Goal: Task Accomplishment & Management: Manage account settings

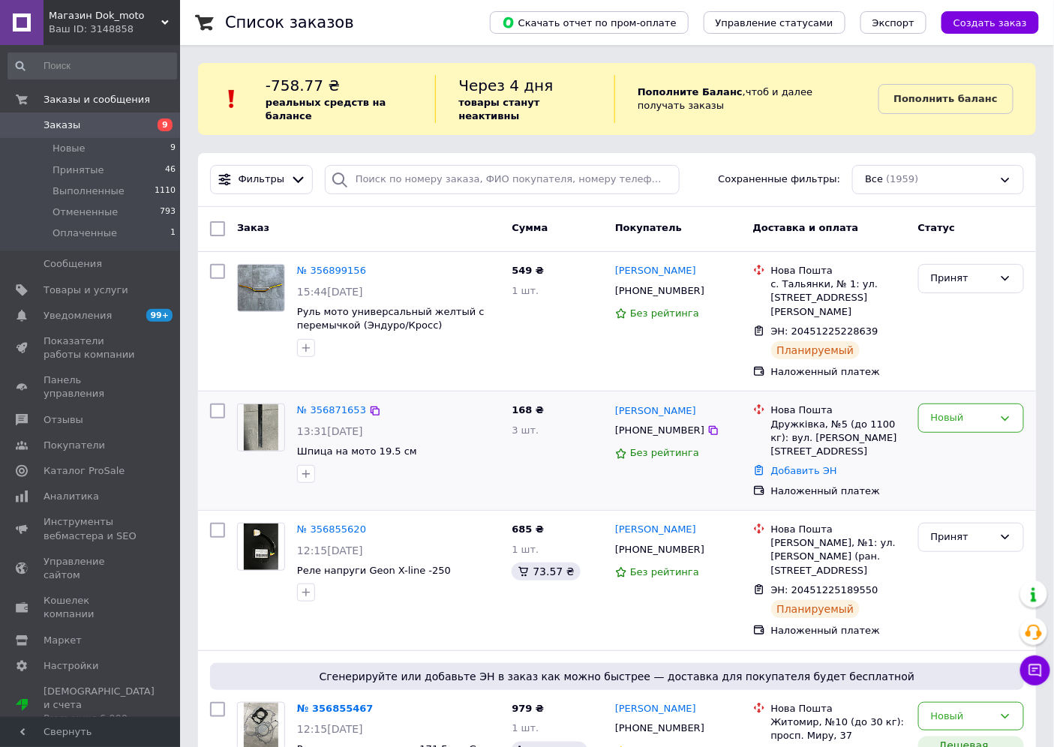
scroll to position [83, 0]
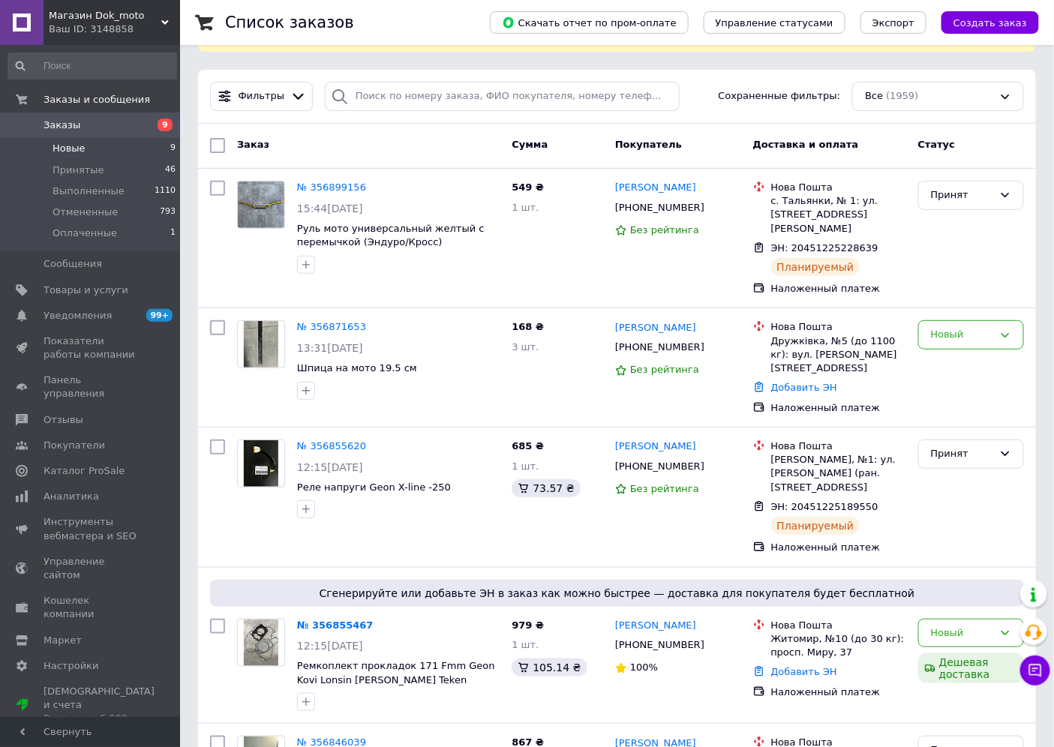
click at [57, 148] on span "Новые" at bounding box center [69, 149] width 33 height 14
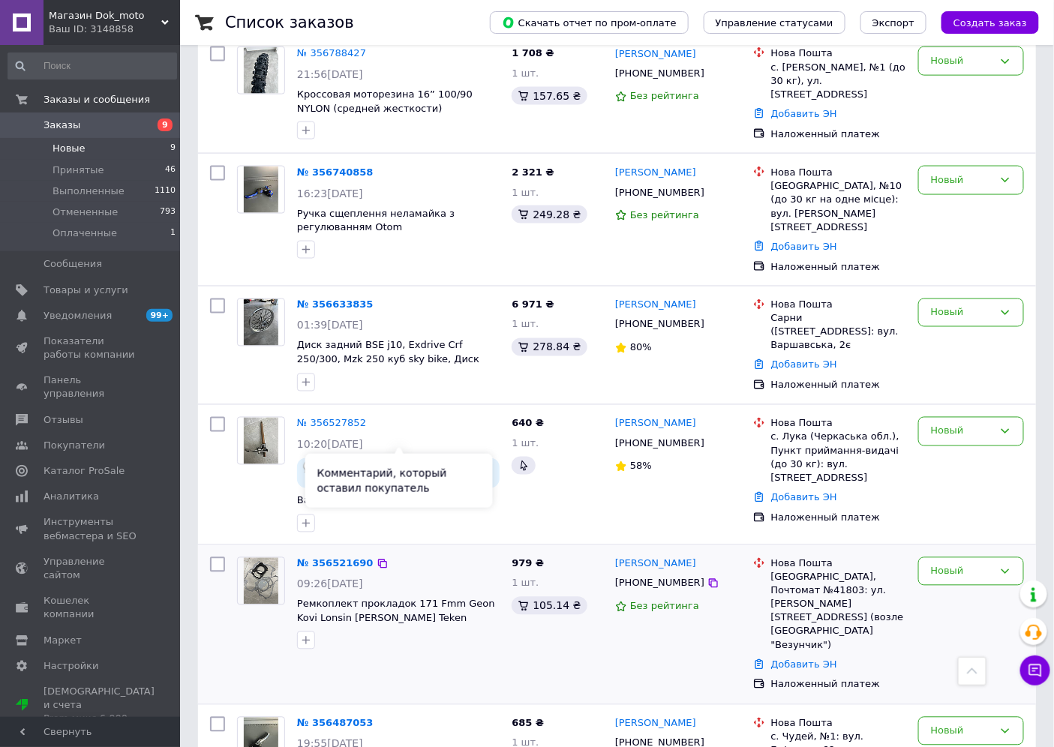
scroll to position [686, 0]
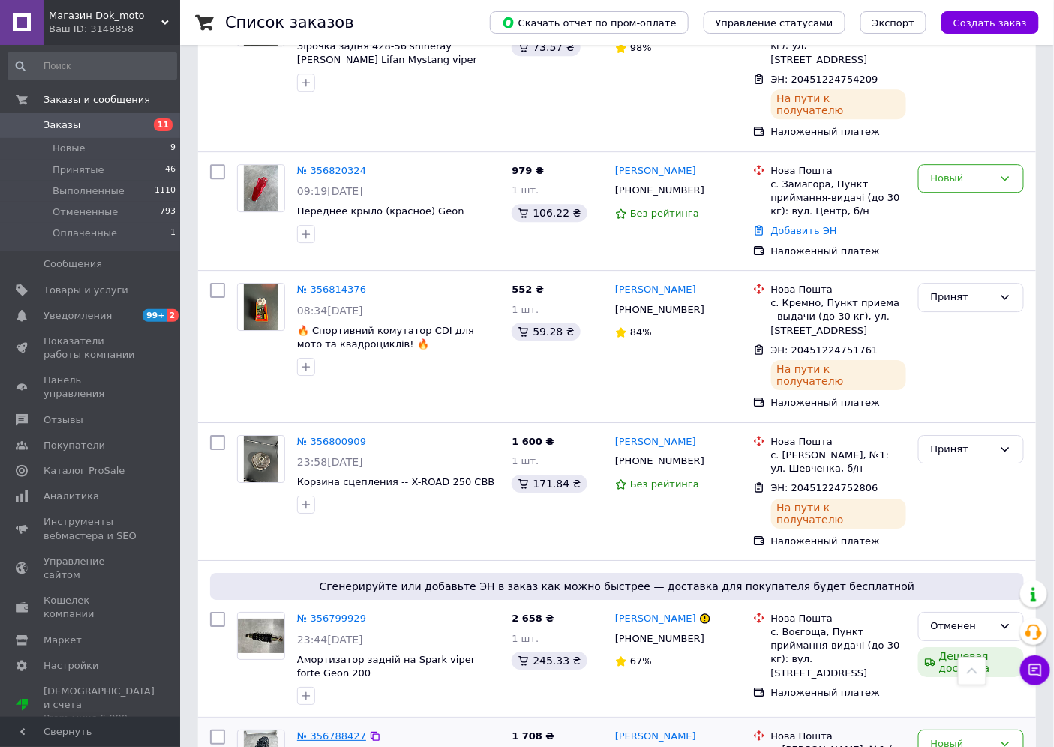
scroll to position [1584, 0]
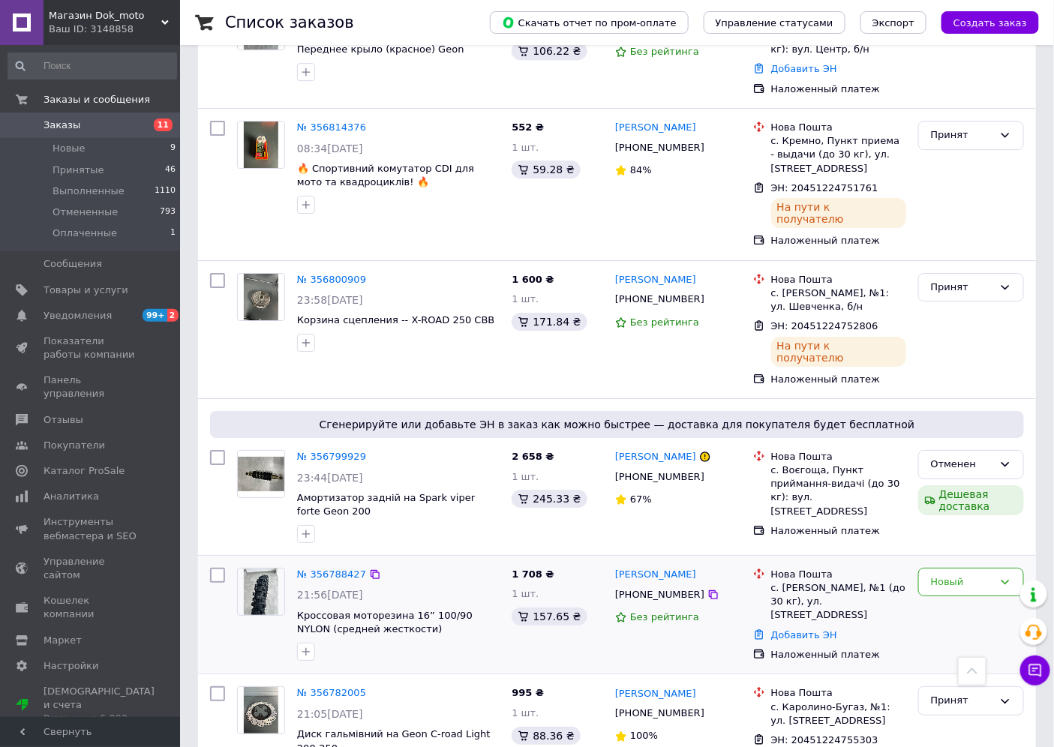
click at [264, 569] on img at bounding box center [261, 592] width 35 height 47
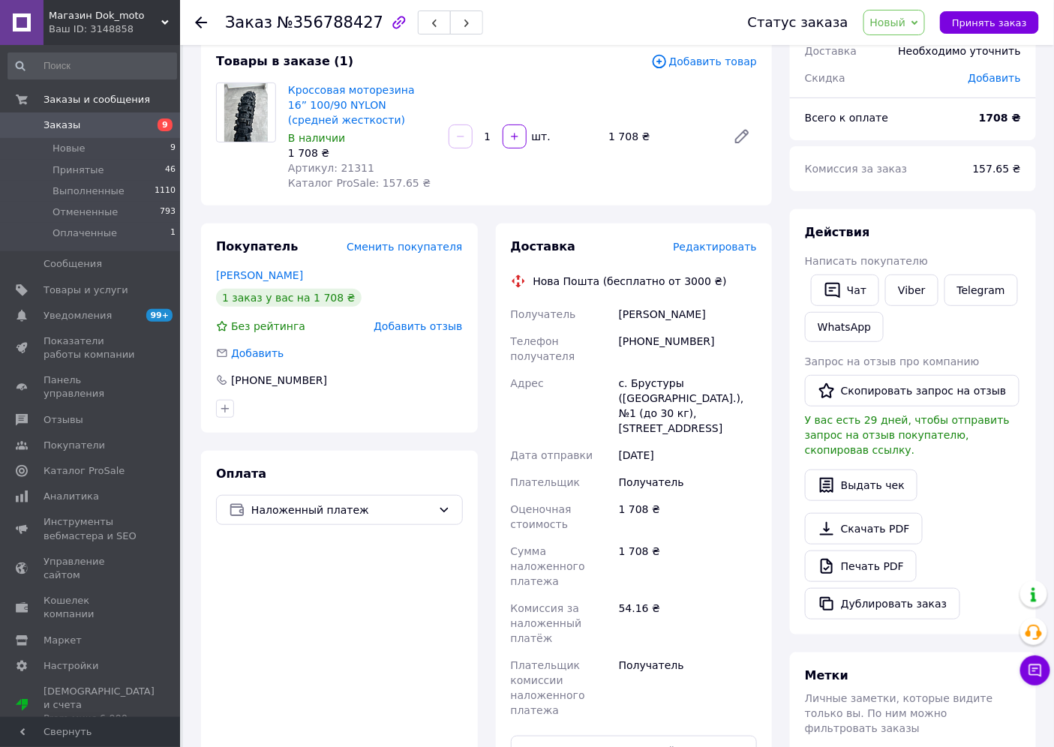
scroll to position [83, 0]
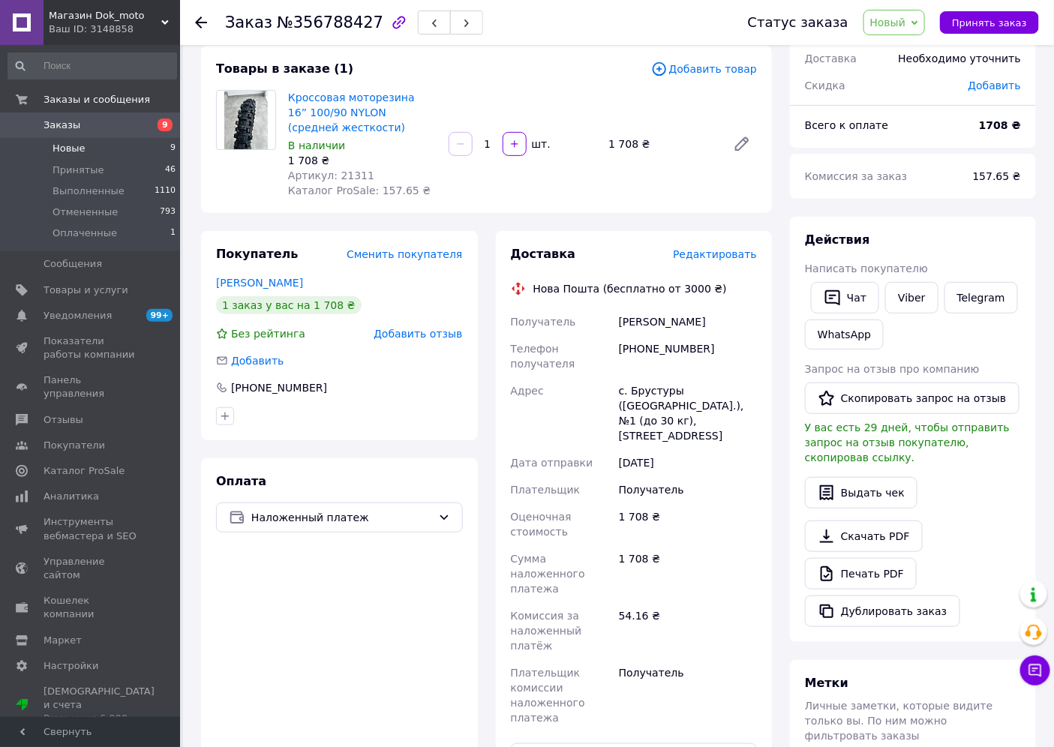
click at [80, 154] on span "Новые" at bounding box center [69, 149] width 33 height 14
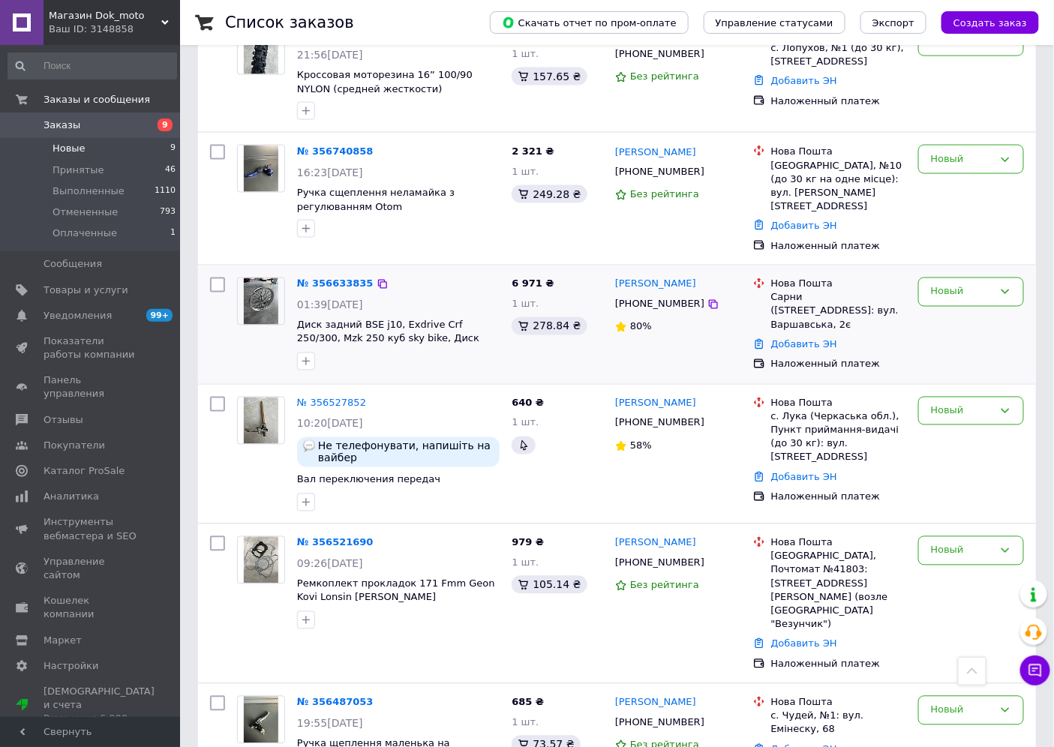
scroll to position [686, 0]
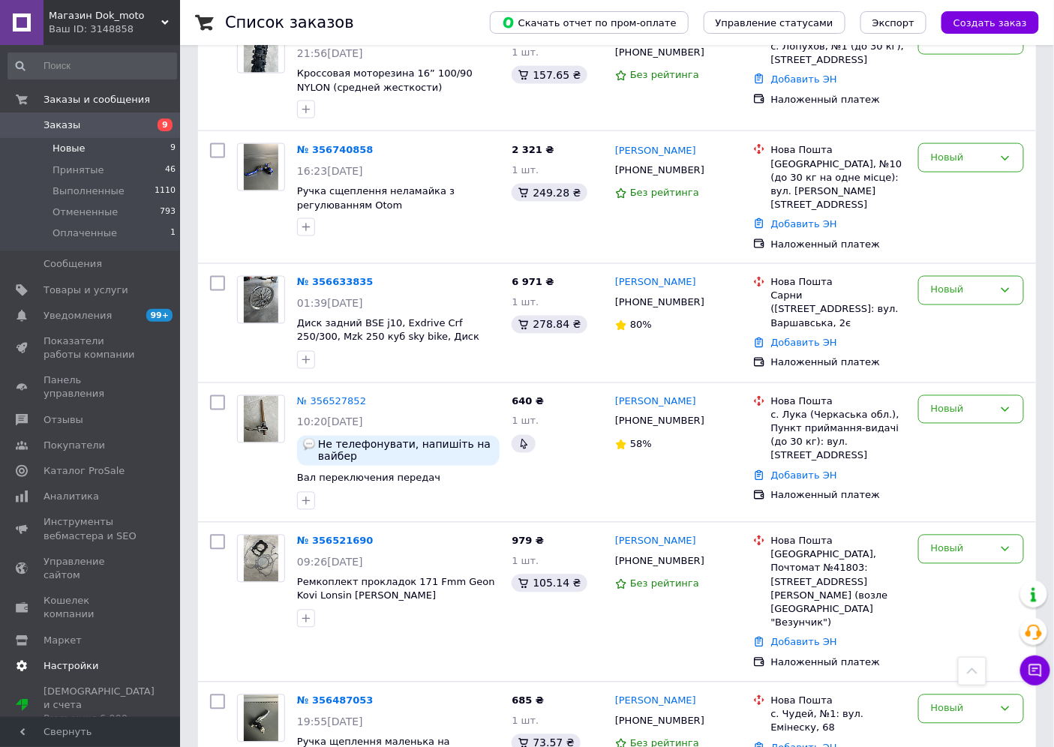
click at [83, 659] on span "Настройки" at bounding box center [71, 666] width 55 height 14
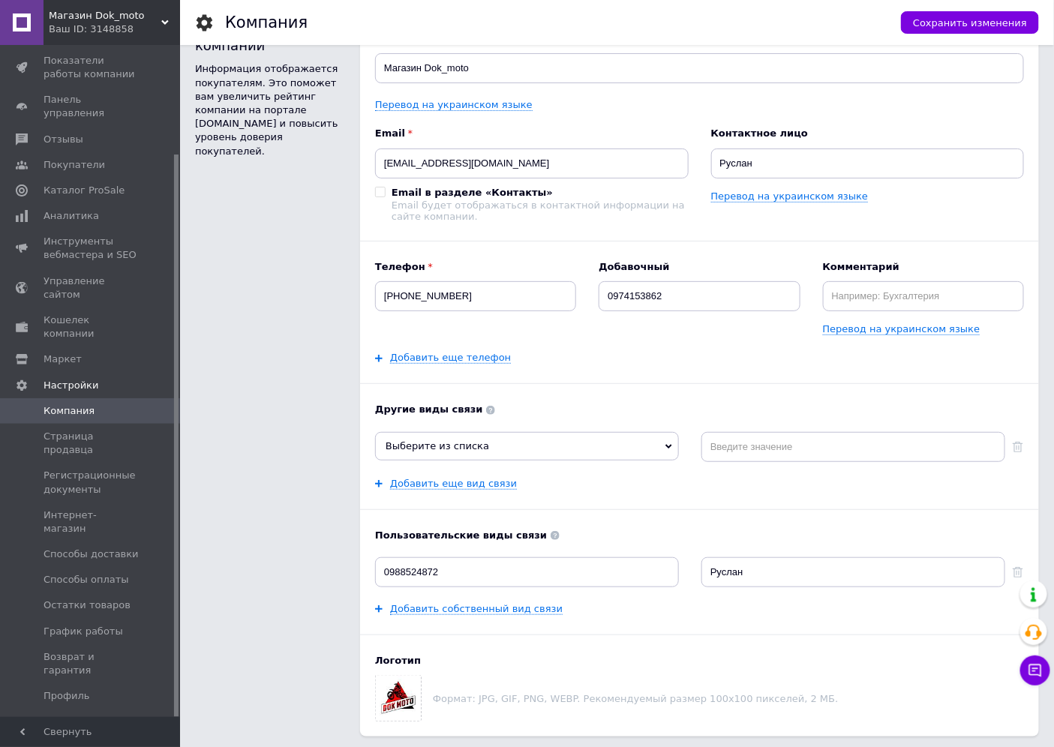
scroll to position [83, 0]
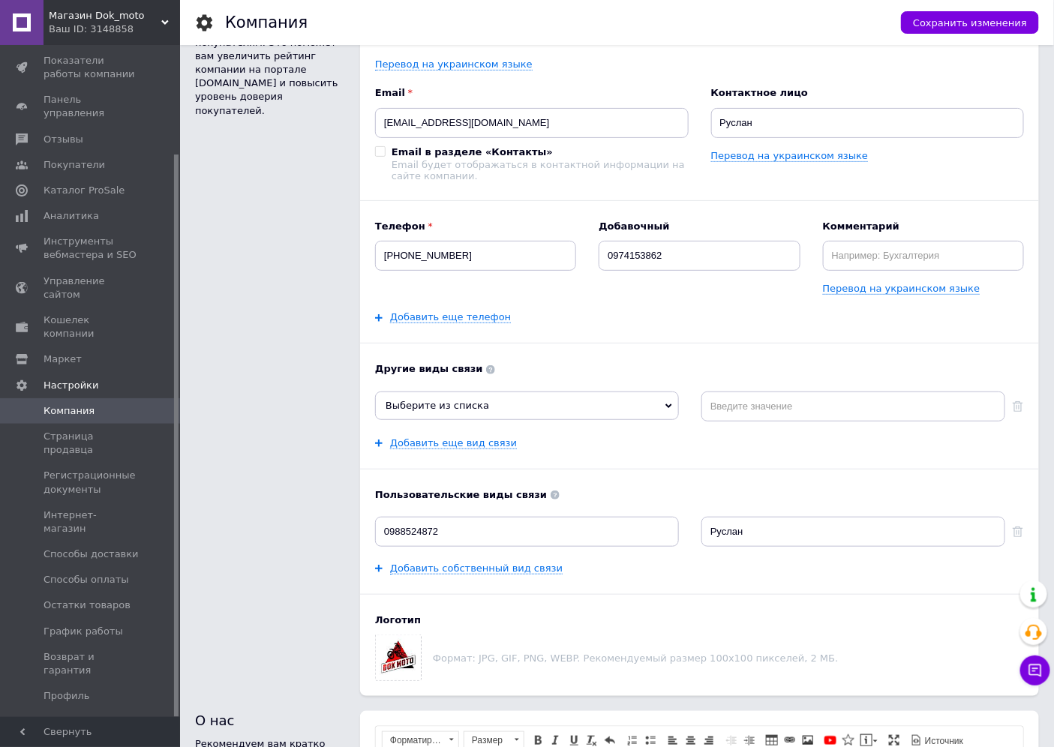
click at [85, 741] on span "Управление API-токенами" at bounding box center [91, 754] width 95 height 27
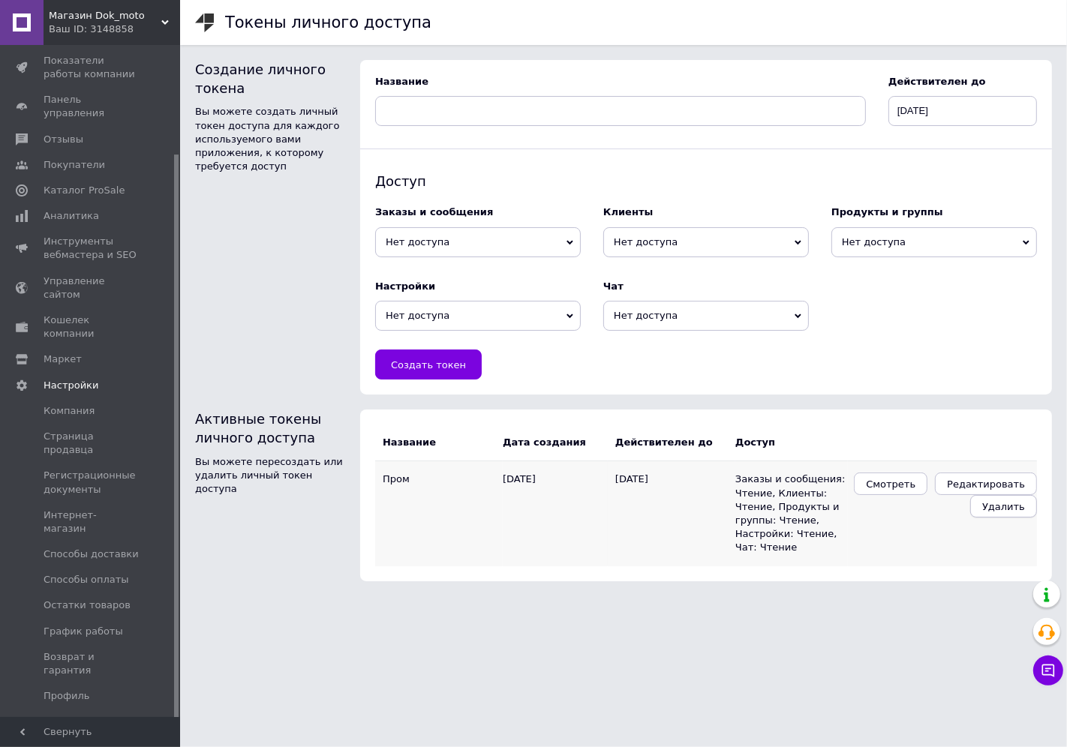
click at [995, 509] on span "Удалить" at bounding box center [1003, 506] width 43 height 11
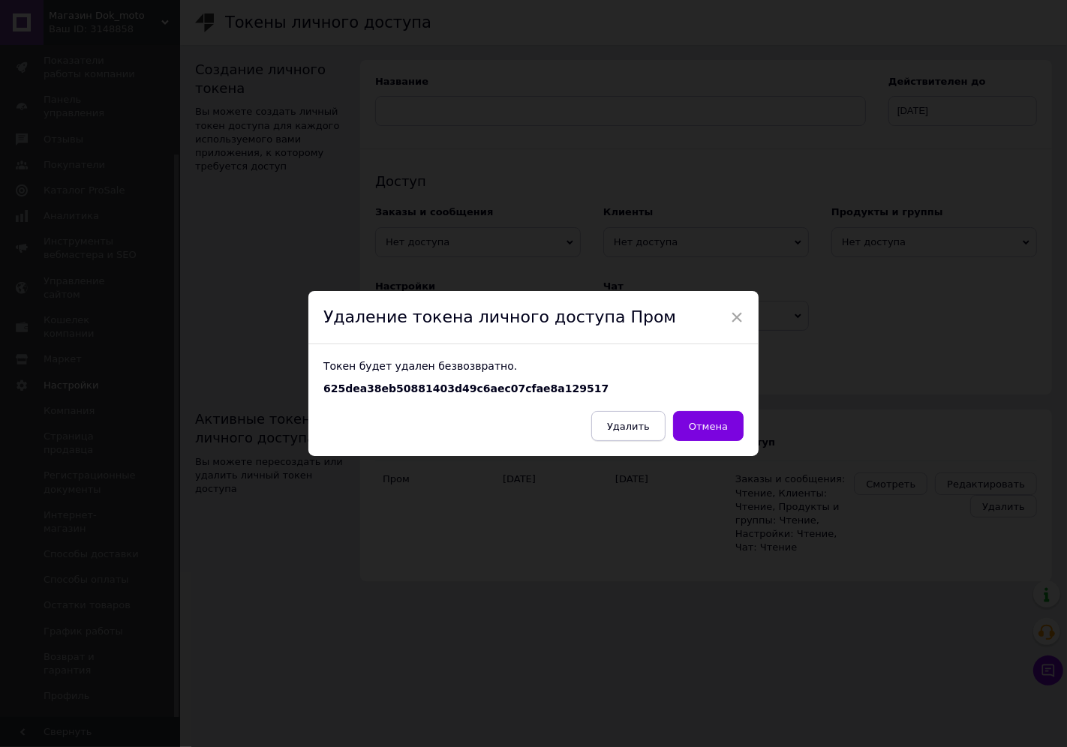
click at [656, 429] on button "Удалить" at bounding box center [628, 426] width 74 height 30
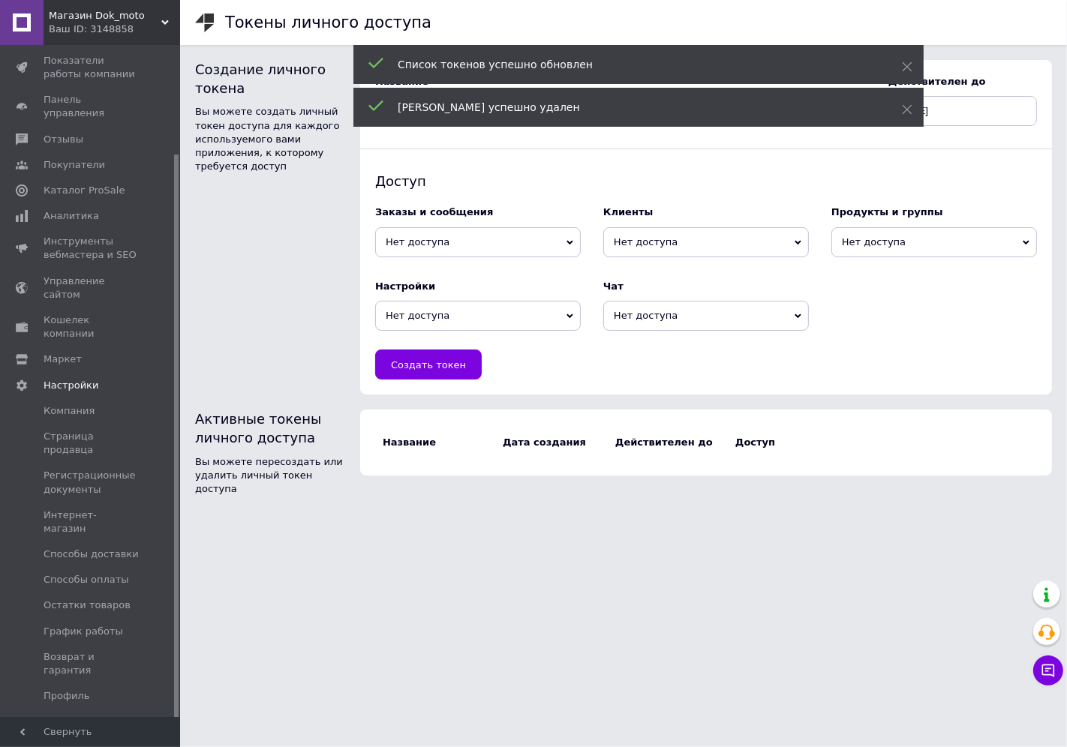
click at [108, 715] on span "Менеджеры" at bounding box center [91, 722] width 95 height 14
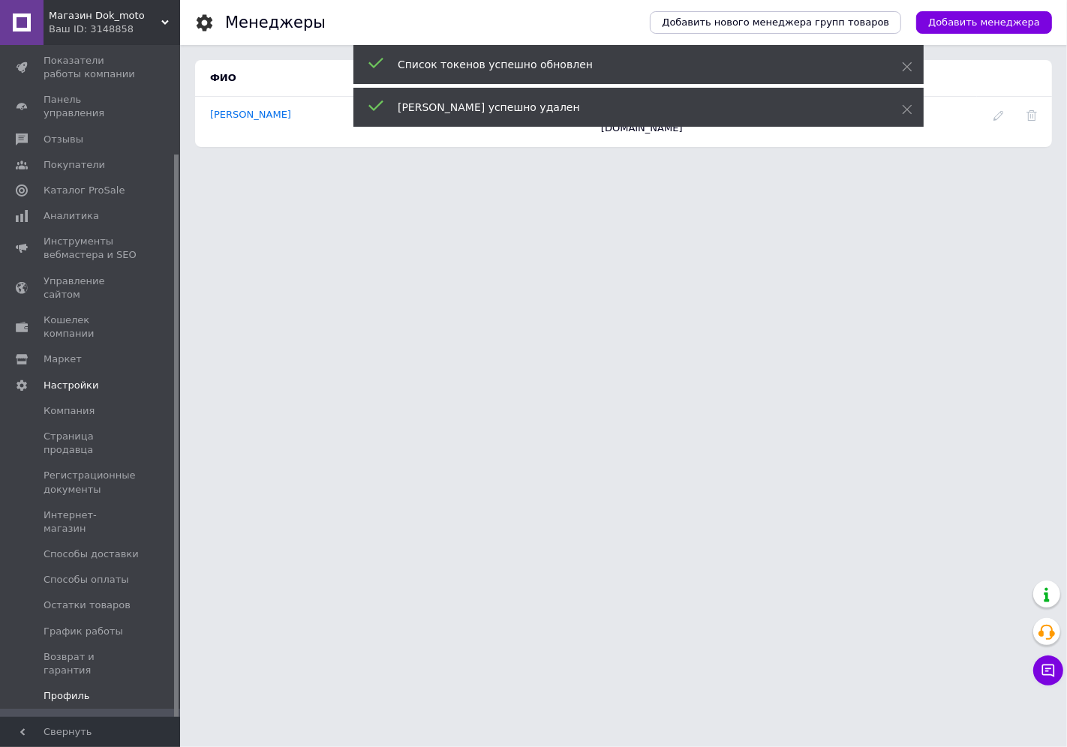
click at [88, 683] on link "Профиль" at bounding box center [92, 696] width 185 height 26
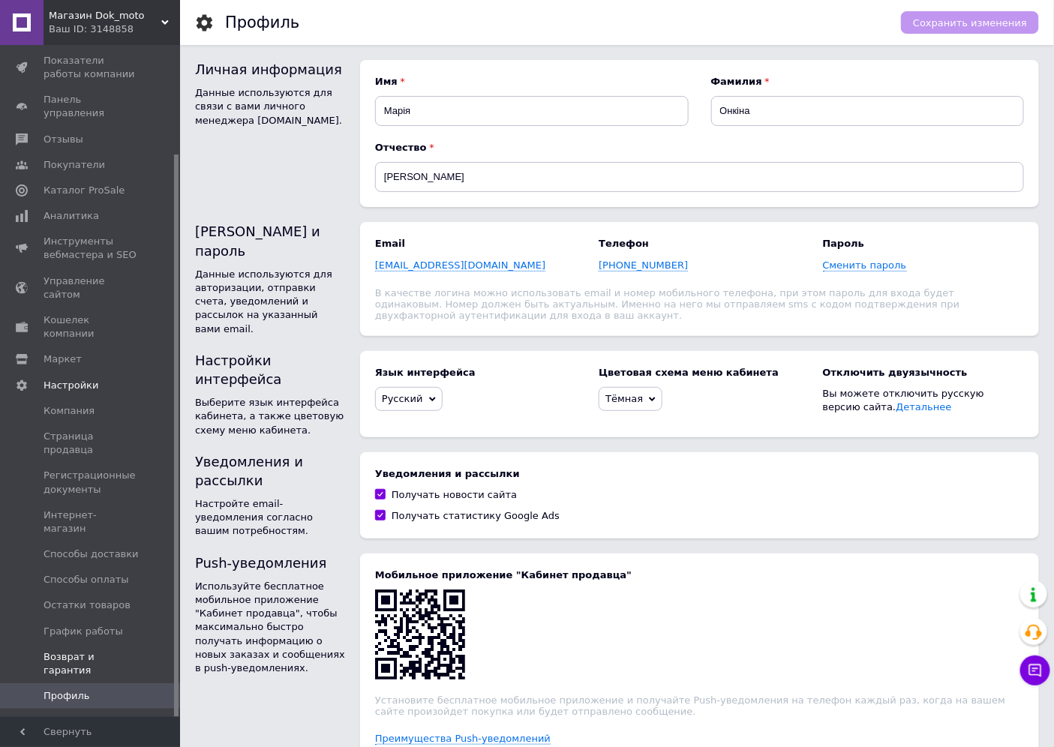
click at [86, 650] on span "Возврат и гарантия" at bounding box center [91, 663] width 95 height 27
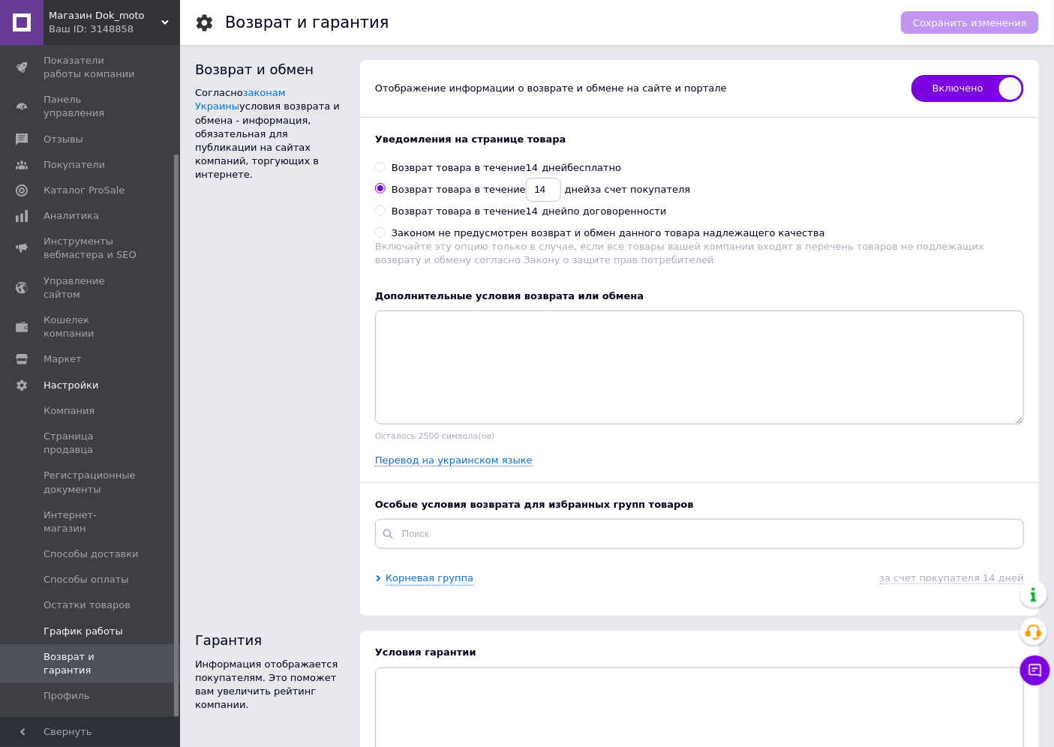
click at [130, 619] on link "График работы" at bounding box center [92, 632] width 185 height 26
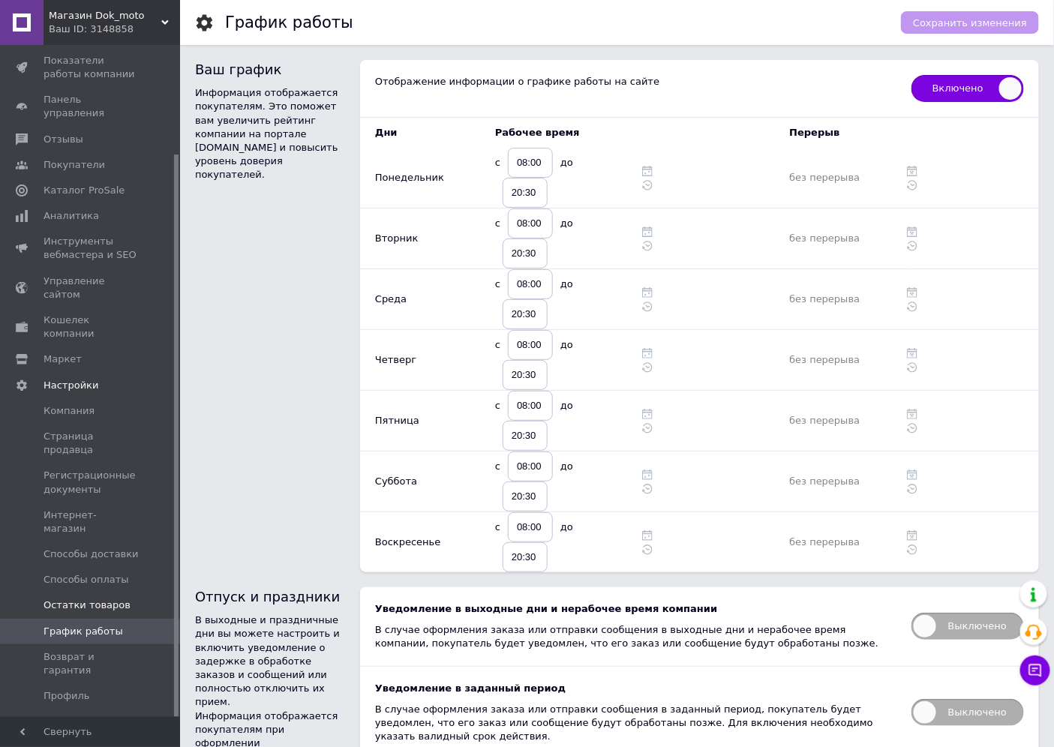
click at [91, 593] on link "Остатки товаров" at bounding box center [92, 606] width 185 height 26
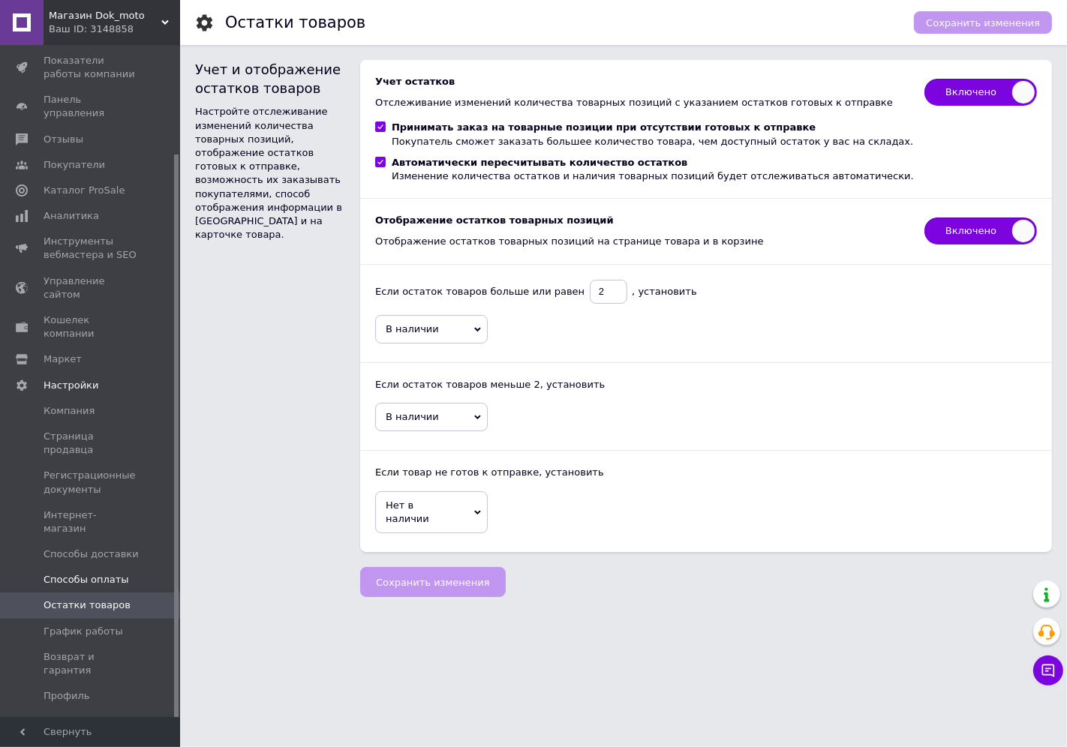
click at [110, 573] on span "Способы оплаты" at bounding box center [87, 580] width 86 height 14
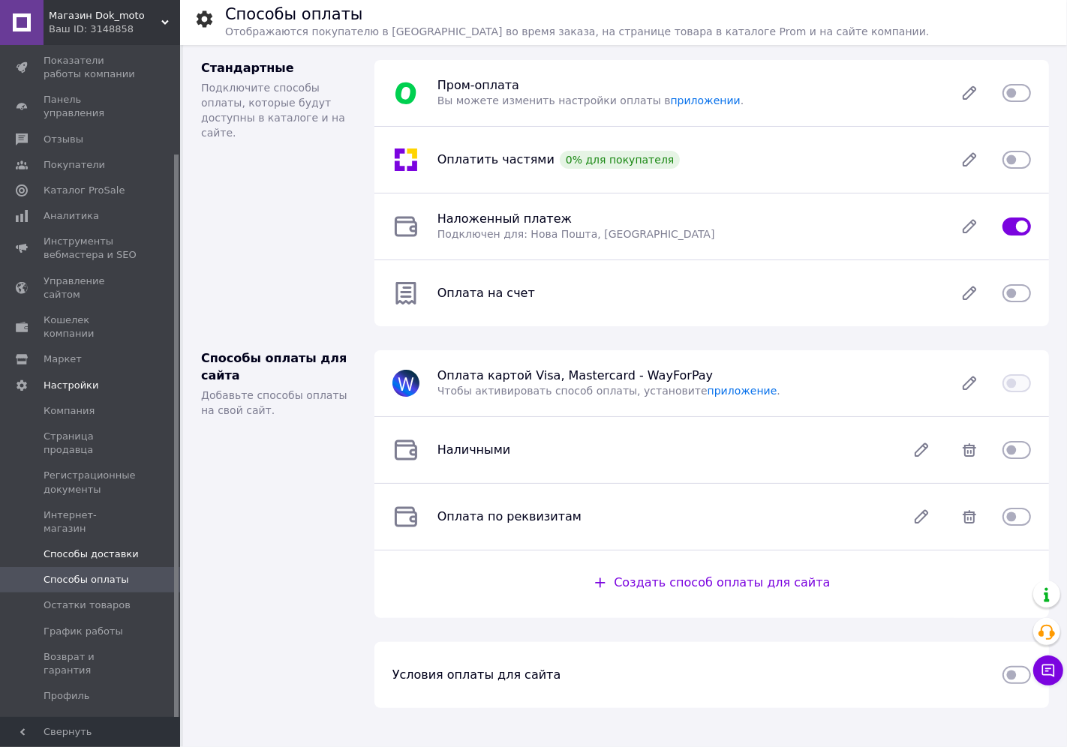
click at [108, 548] on span "Способы доставки" at bounding box center [91, 555] width 95 height 14
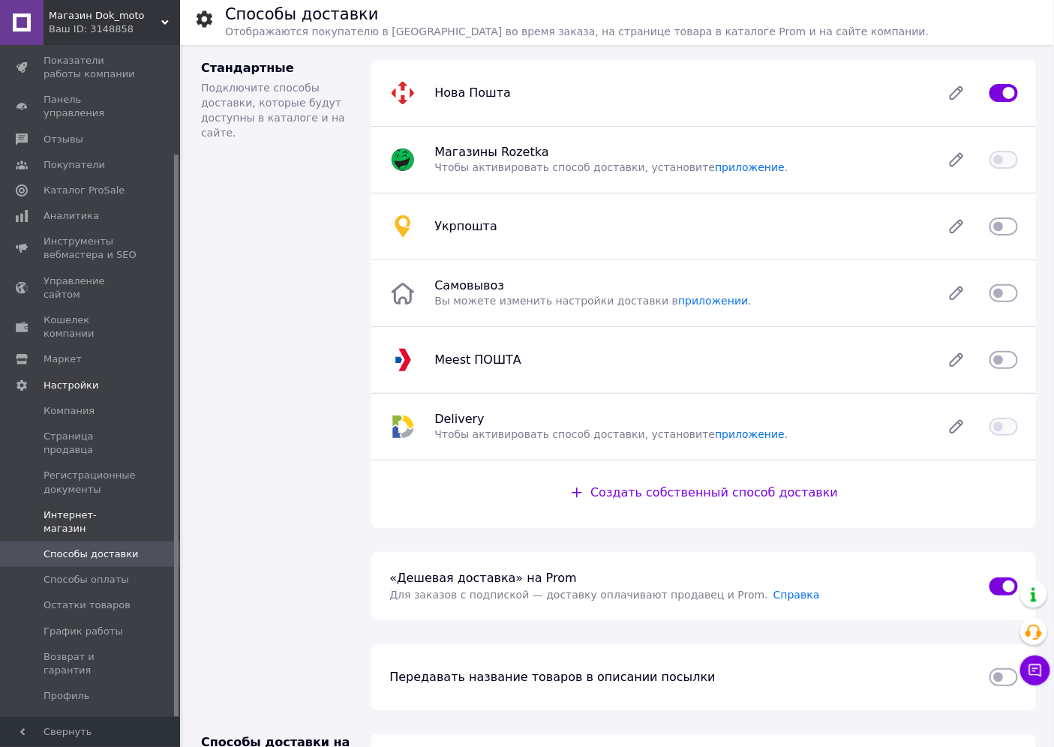
click at [135, 509] on span "Интернет-магазин" at bounding box center [91, 522] width 95 height 27
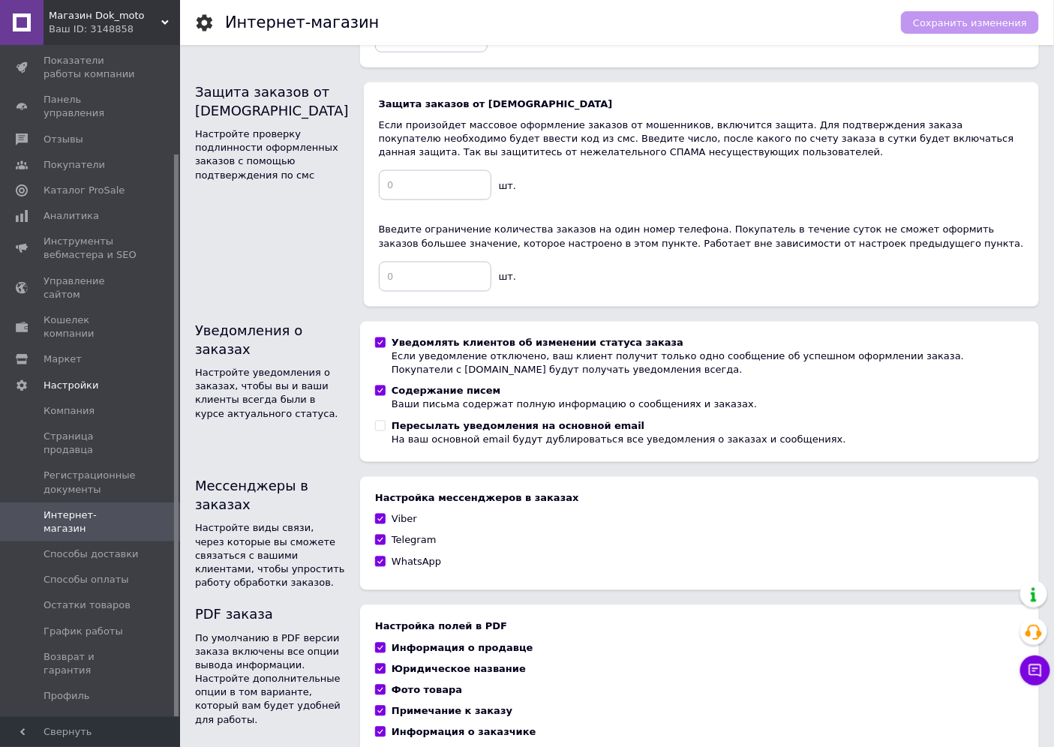
scroll to position [709, 0]
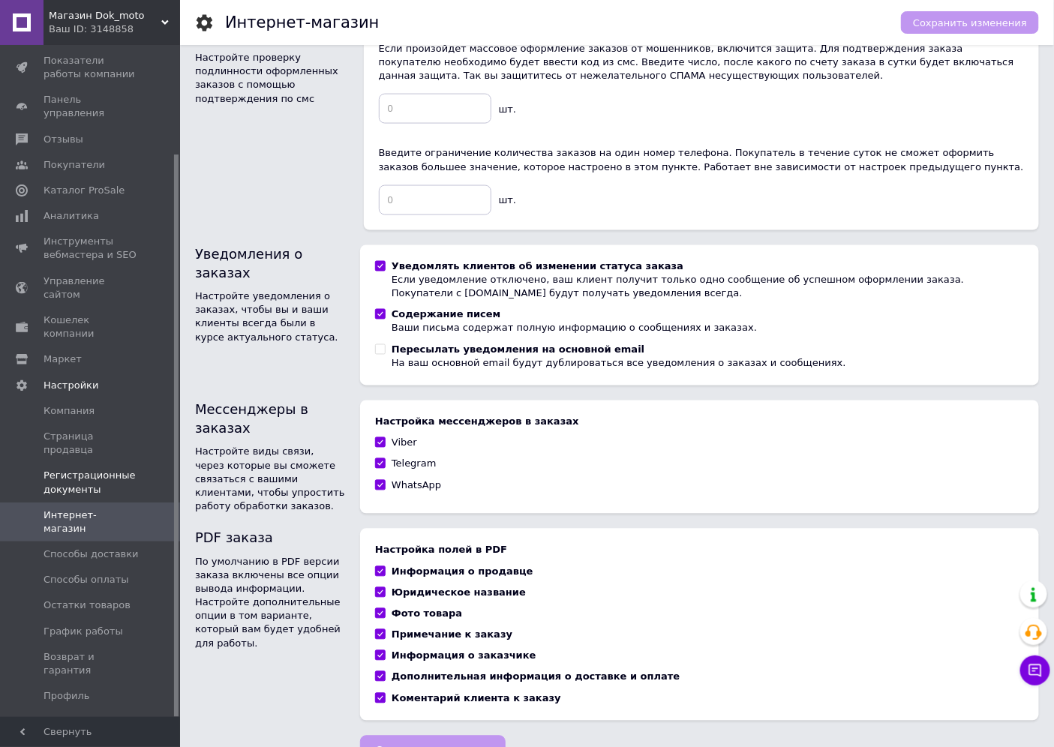
click at [95, 469] on span "Регистрационные документы" at bounding box center [91, 482] width 95 height 27
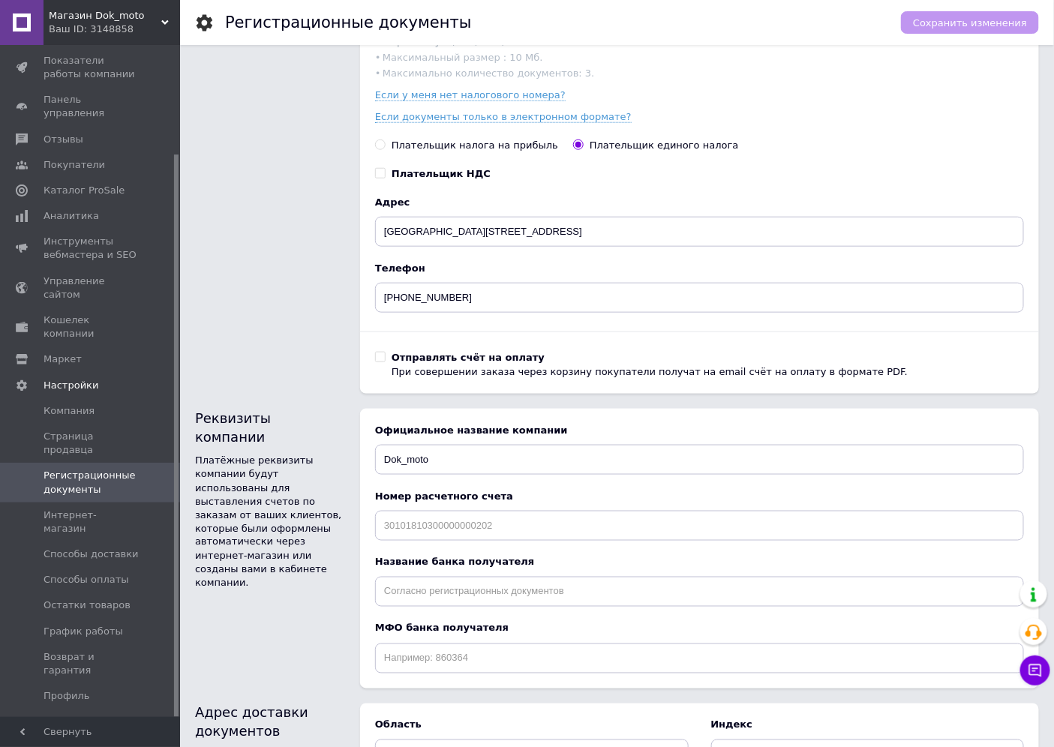
scroll to position [653, 0]
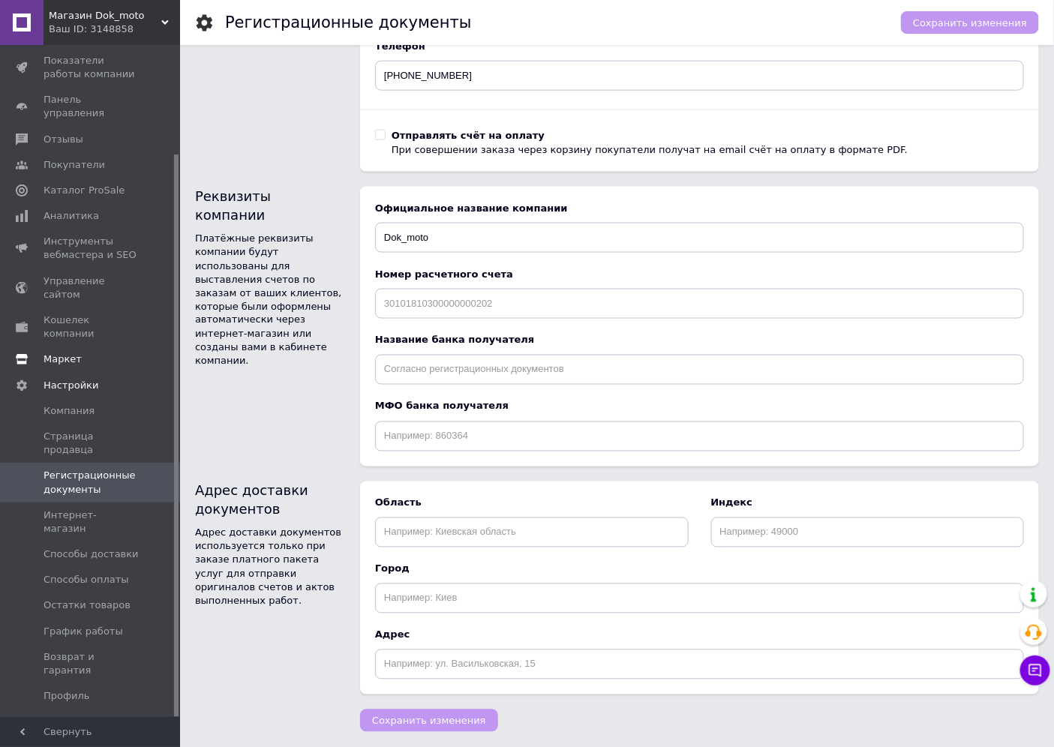
click at [68, 353] on span "Маркет" at bounding box center [63, 360] width 38 height 14
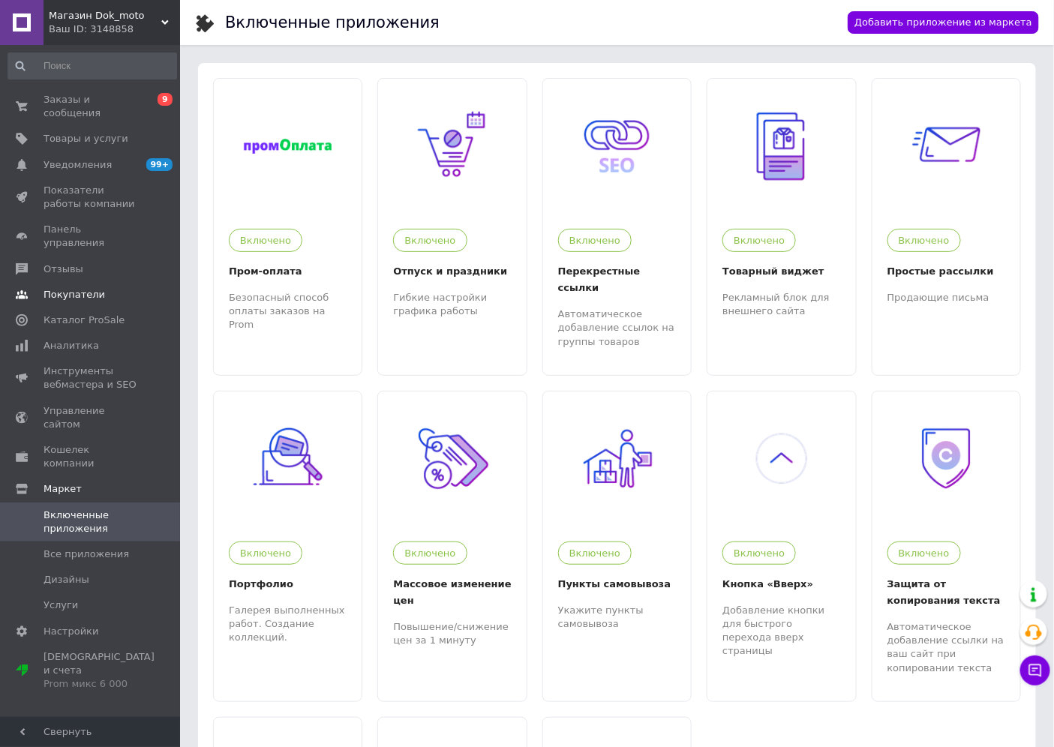
click at [107, 288] on span "Покупатели" at bounding box center [91, 295] width 95 height 14
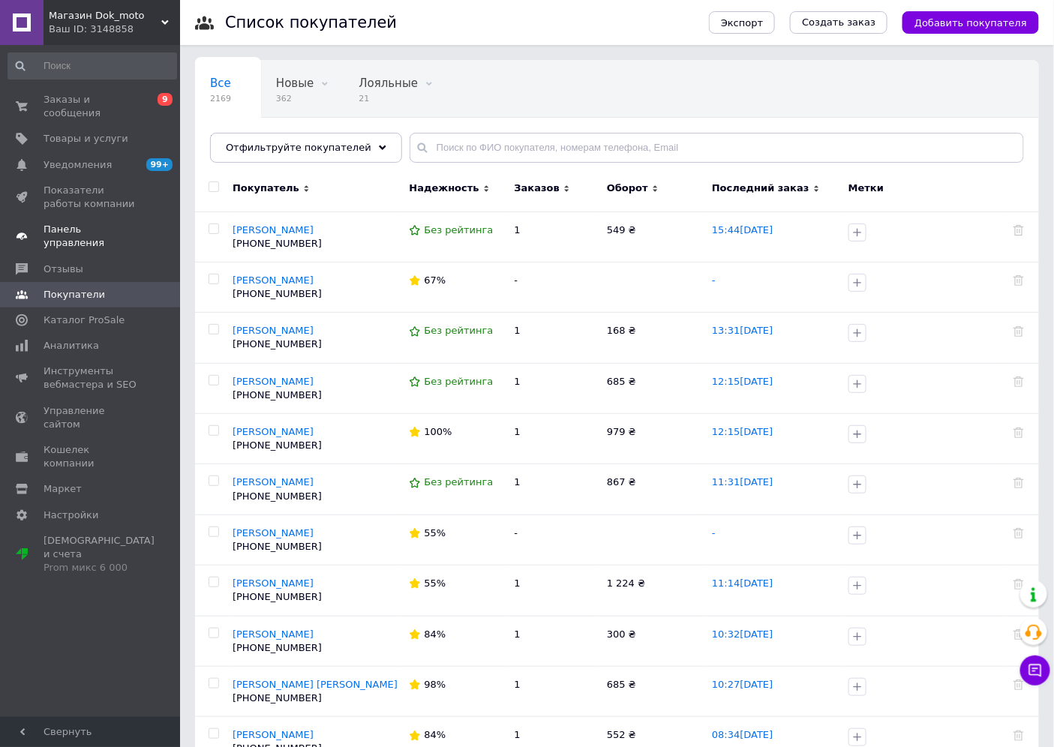
click at [111, 225] on link "Панель управления" at bounding box center [92, 236] width 185 height 39
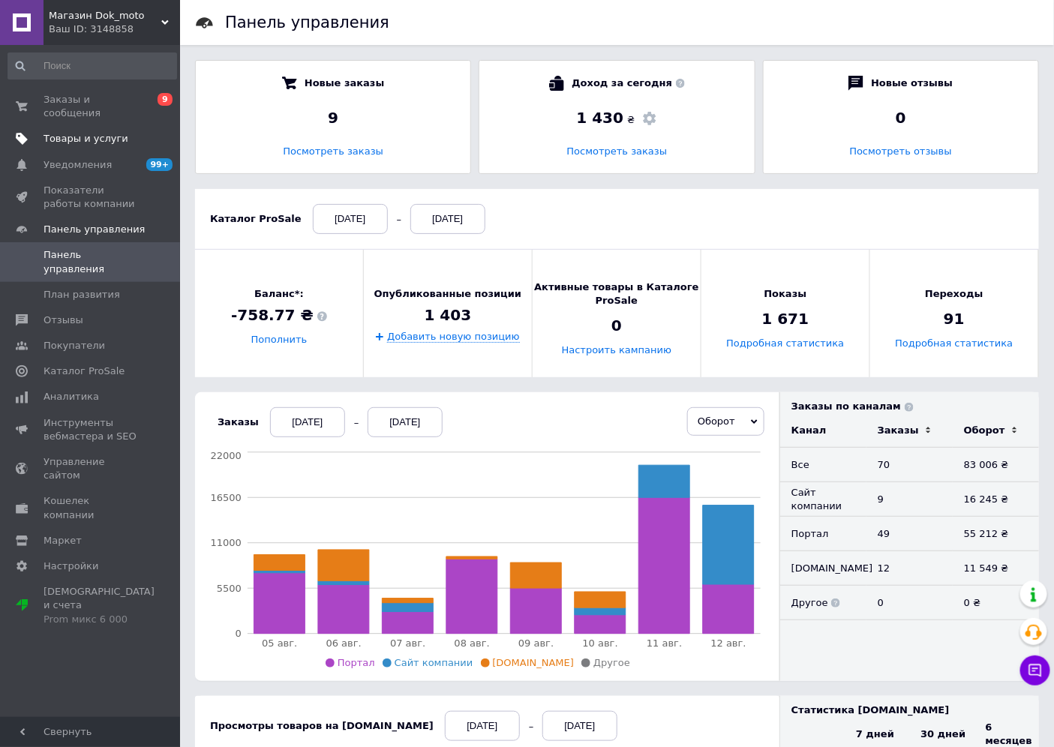
drag, startPoint x: 16, startPoint y: 133, endPoint x: 25, endPoint y: 130, distance: 9.5
click at [17, 133] on link "Товары и услуги" at bounding box center [92, 139] width 185 height 26
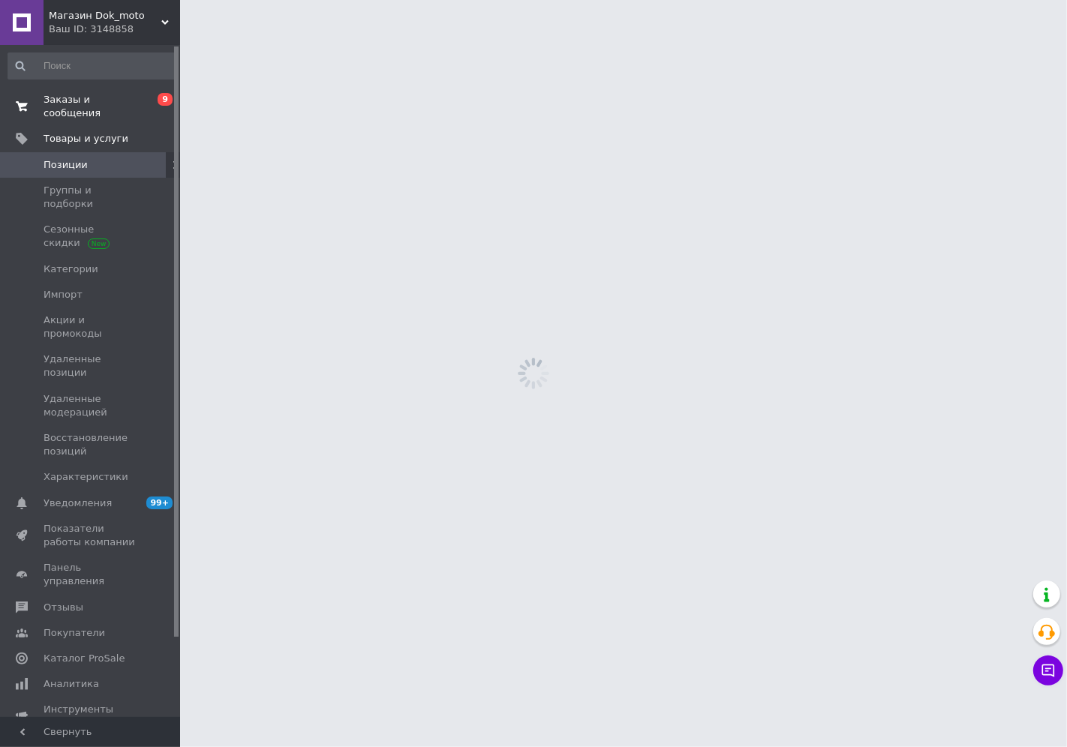
click at [65, 110] on link "Заказы и сообщения 0 9" at bounding box center [92, 106] width 185 height 39
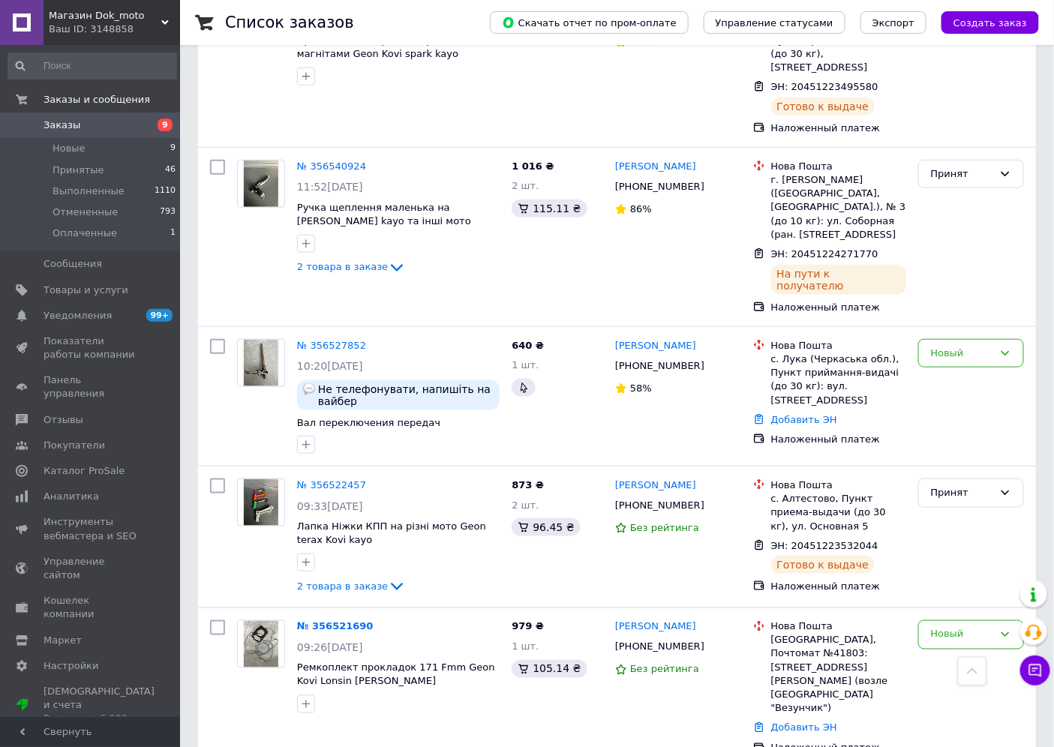
scroll to position [4167, 0]
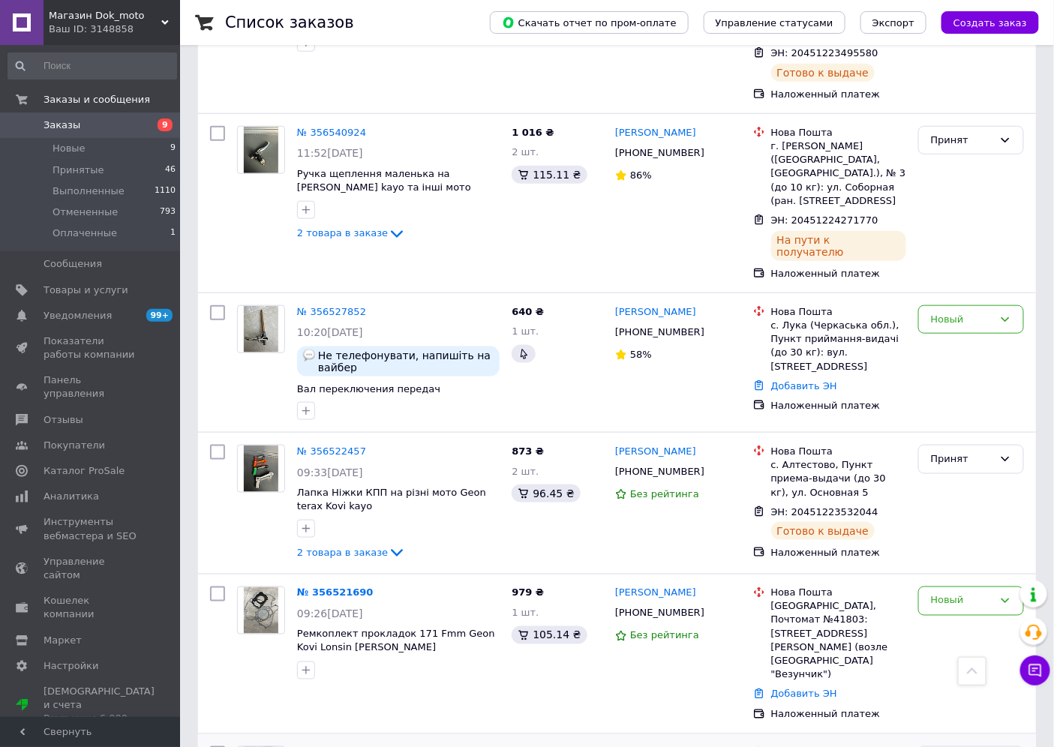
click at [970, 746] on div "Принят" at bounding box center [971, 760] width 106 height 29
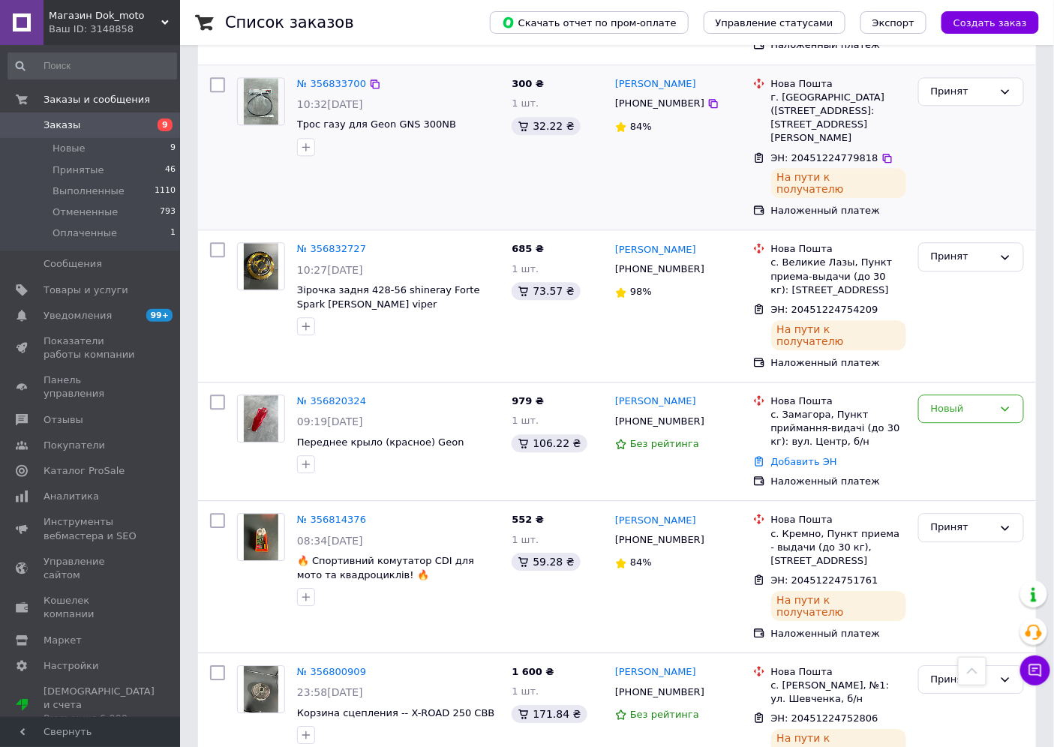
scroll to position [833, 0]
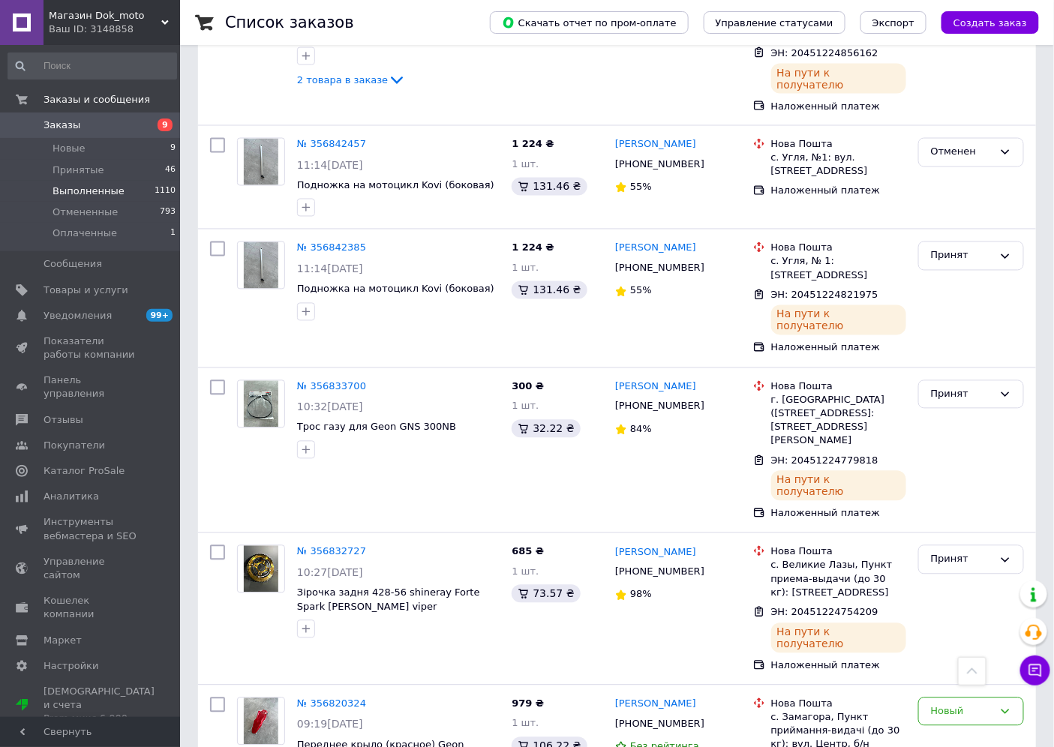
click at [86, 194] on span "Выполненные" at bounding box center [89, 192] width 72 height 14
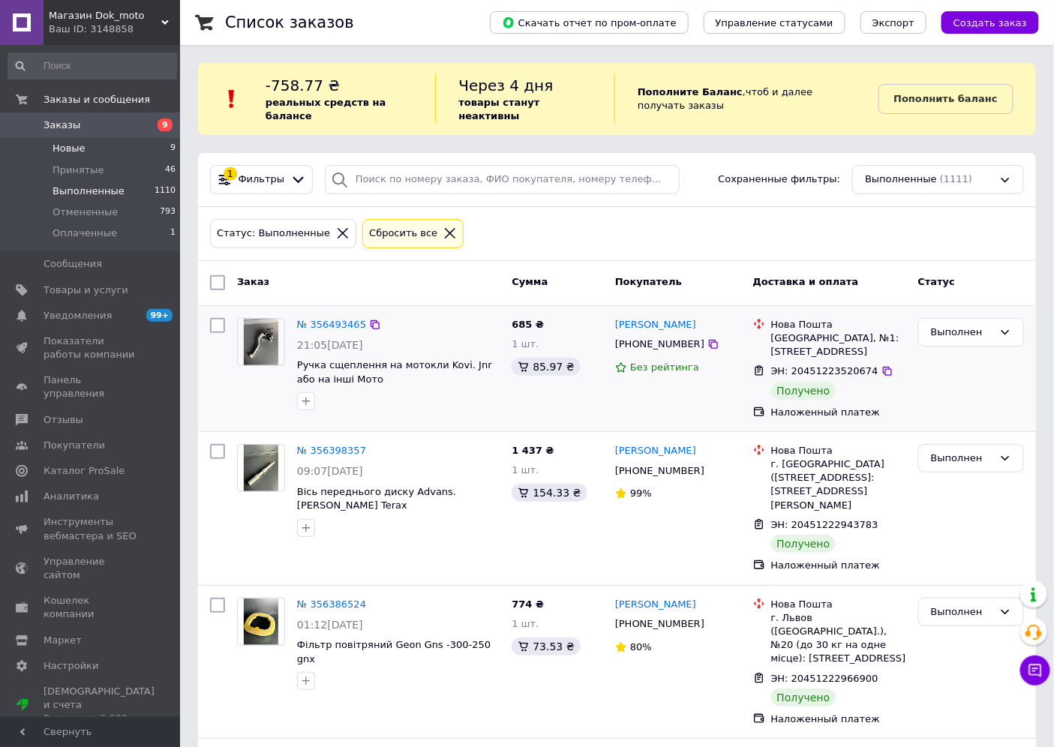
click at [104, 151] on li "Новые 9" at bounding box center [92, 148] width 185 height 21
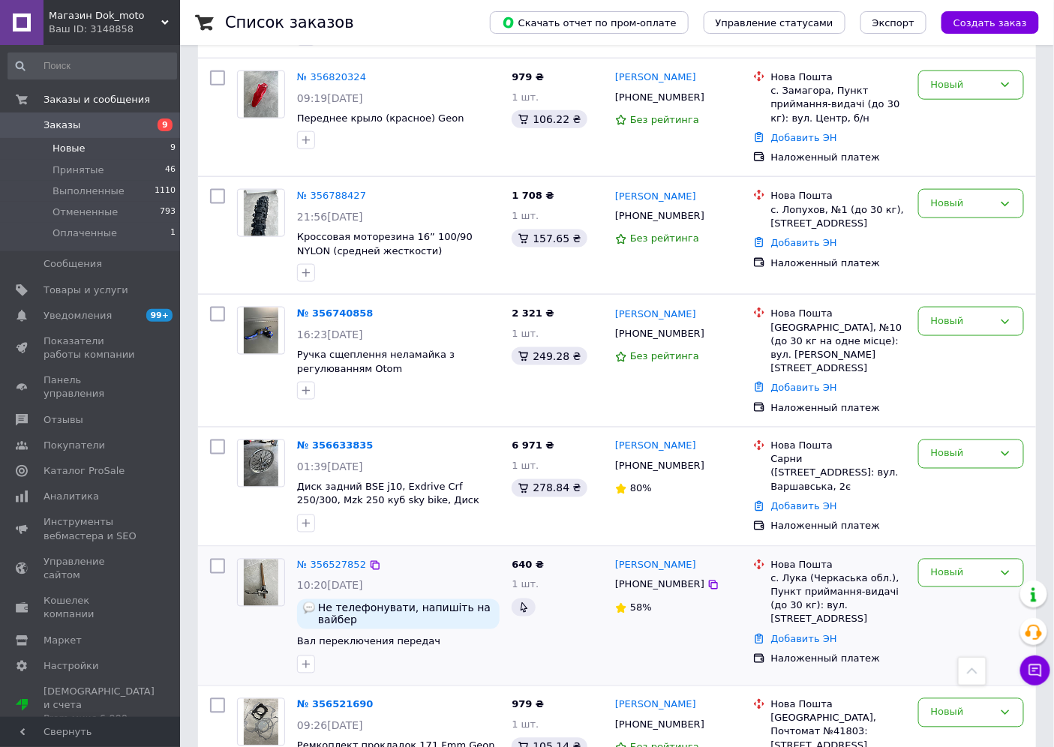
scroll to position [353, 0]
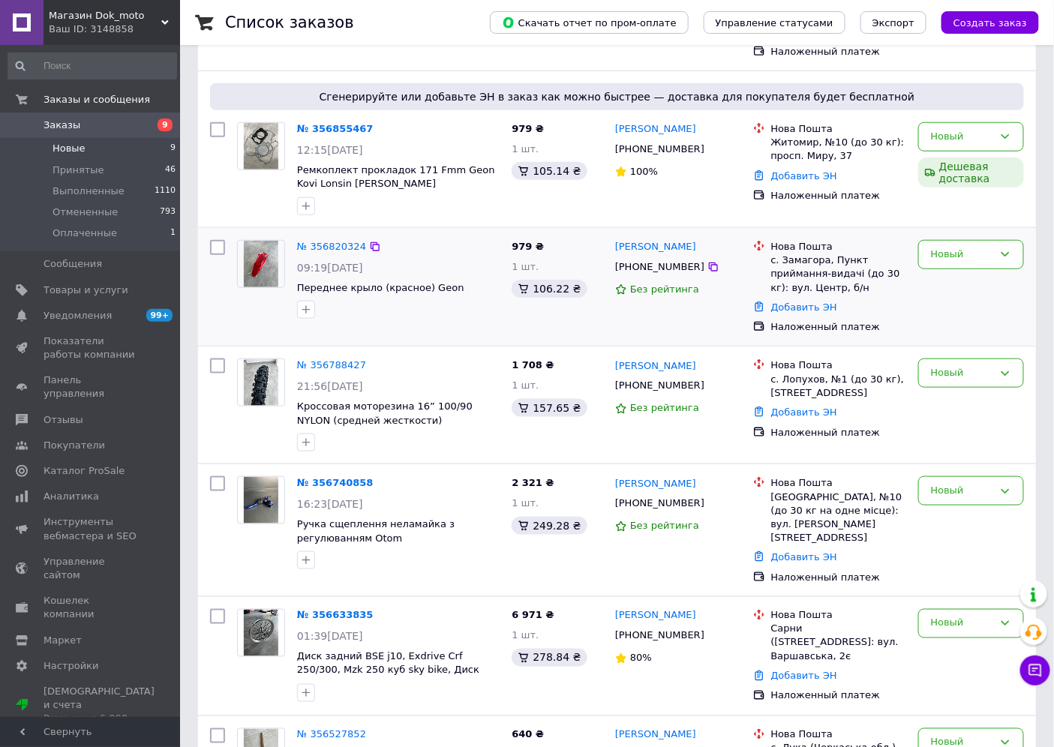
click at [261, 241] on img at bounding box center [261, 264] width 35 height 47
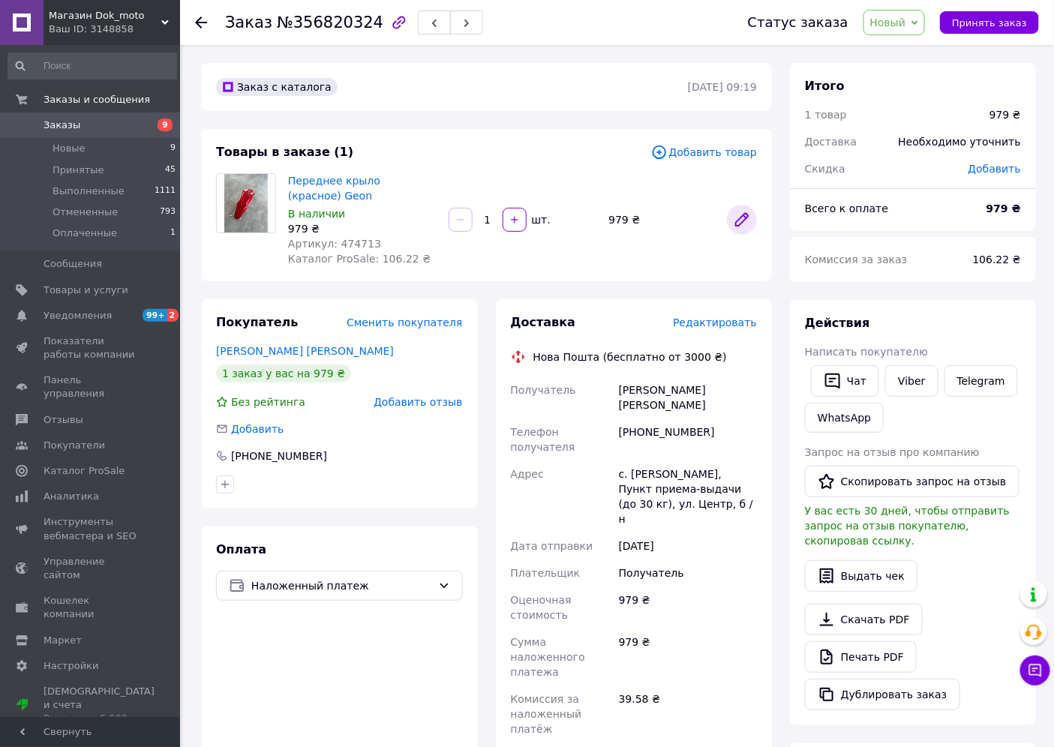
click at [740, 219] on icon at bounding box center [742, 220] width 18 height 18
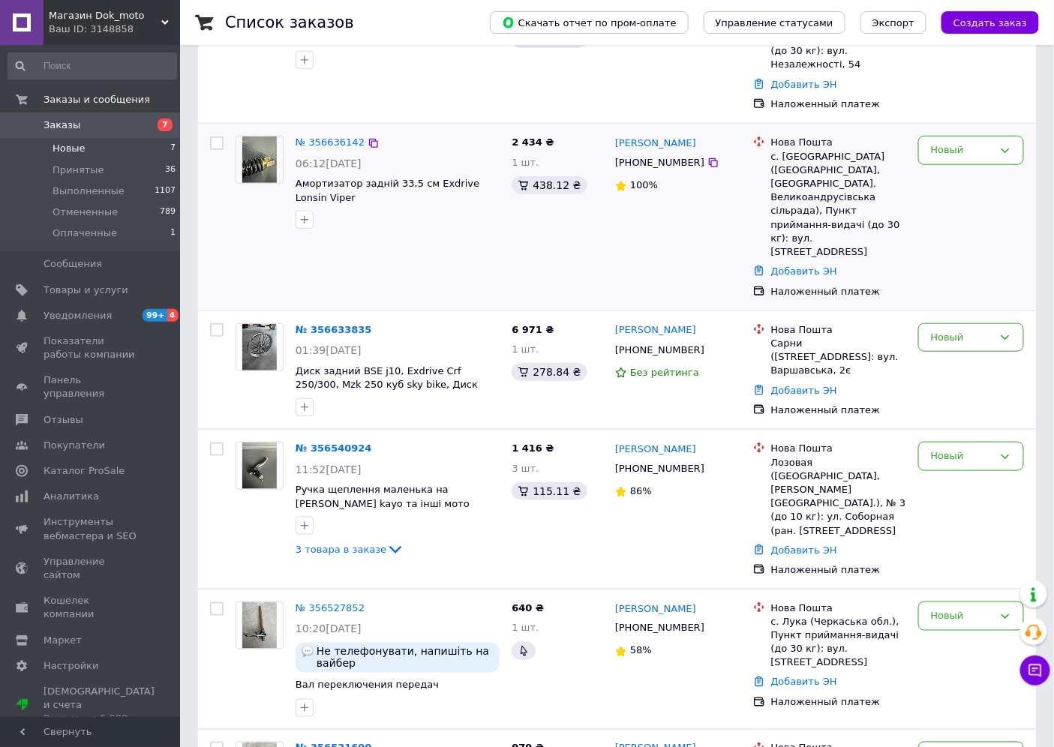
scroll to position [333, 0]
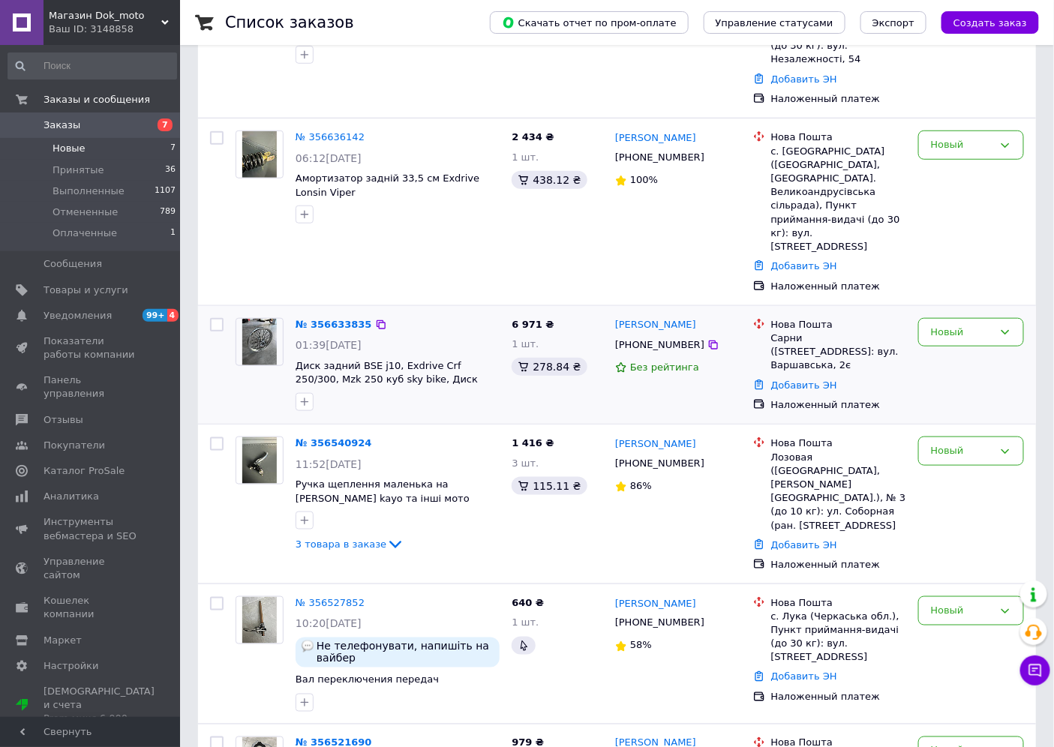
click at [265, 319] on img at bounding box center [259, 342] width 35 height 47
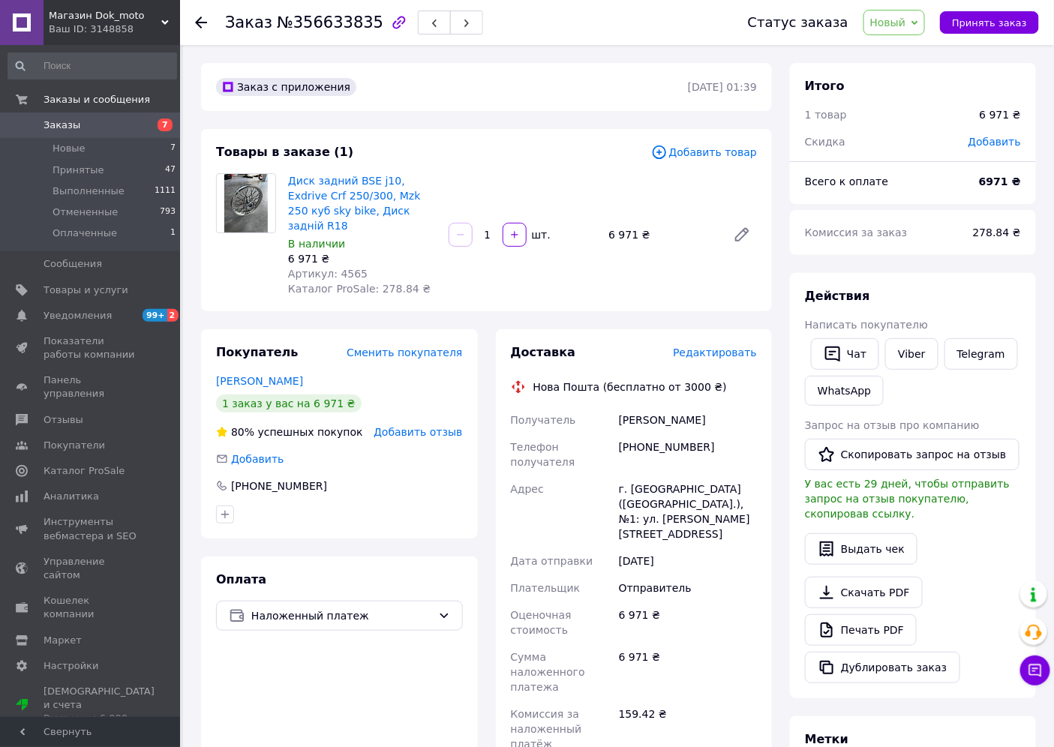
click at [678, 149] on span "Добавить товар" at bounding box center [704, 152] width 106 height 17
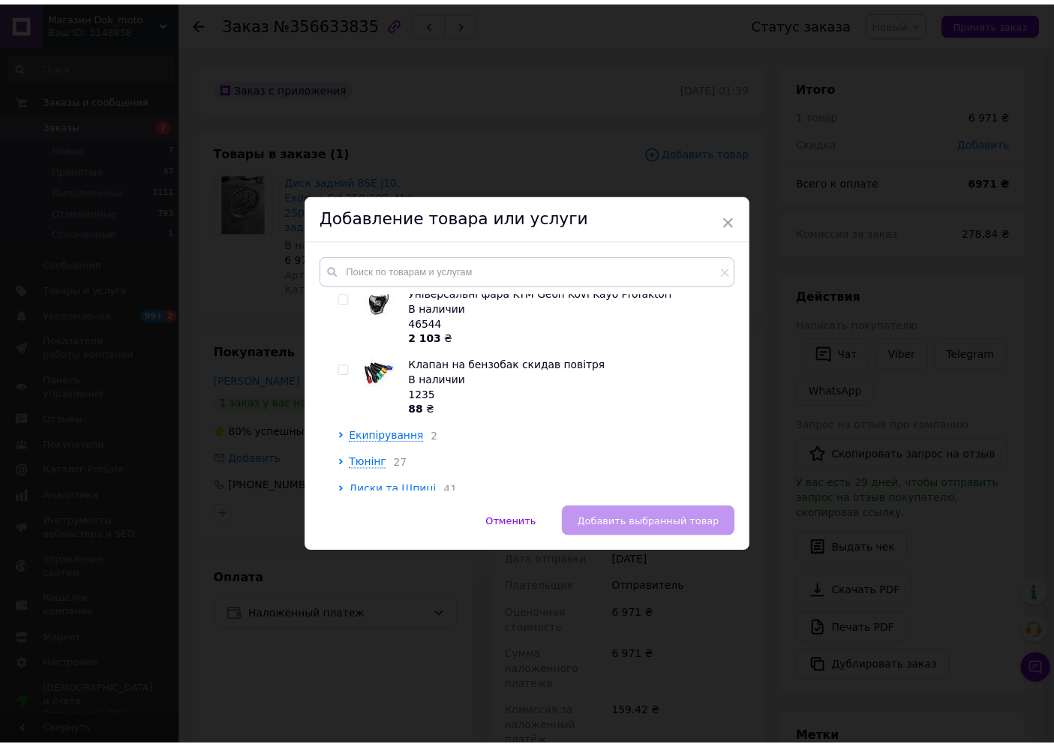
scroll to position [1000, 0]
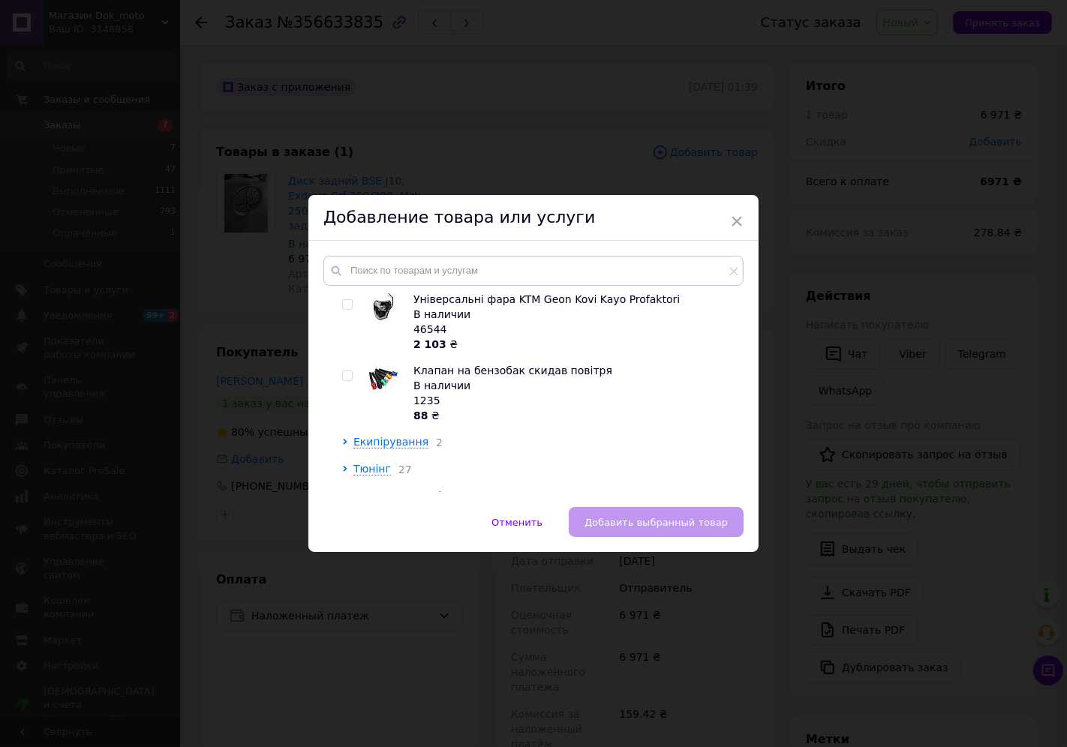
click at [345, 379] on input "checkbox" at bounding box center [347, 376] width 10 height 10
checkbox input "true"
click at [621, 517] on span "Добавить выбранный товар" at bounding box center [655, 522] width 143 height 11
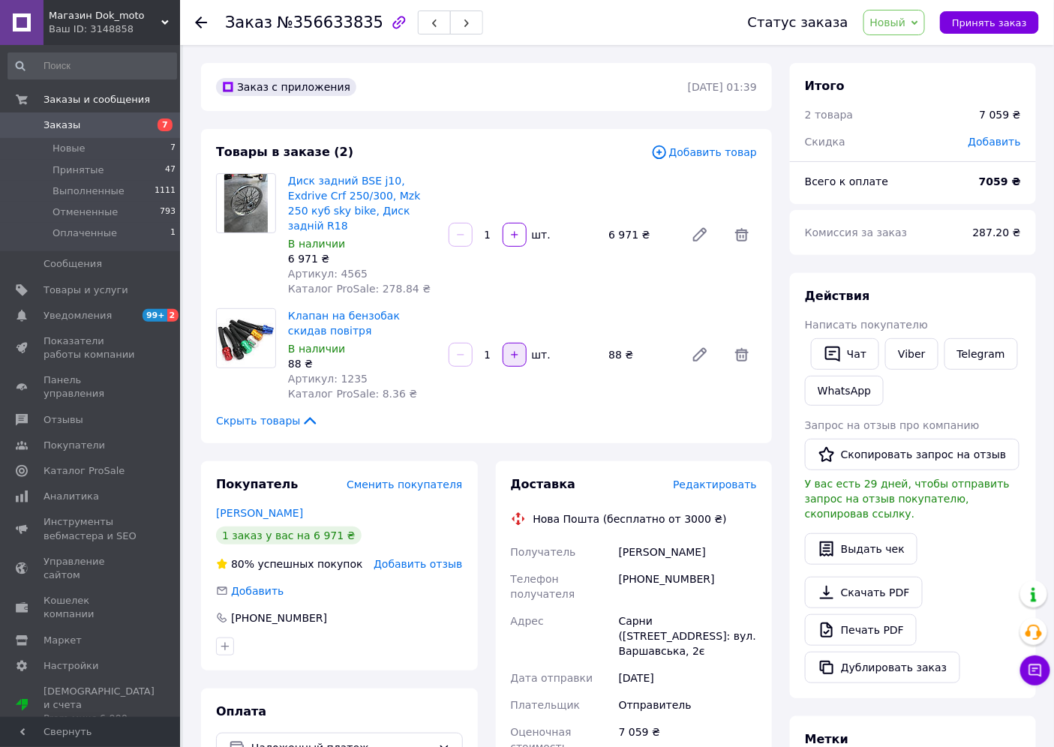
click at [514, 350] on icon "button" at bounding box center [514, 355] width 11 height 11
type input "2"
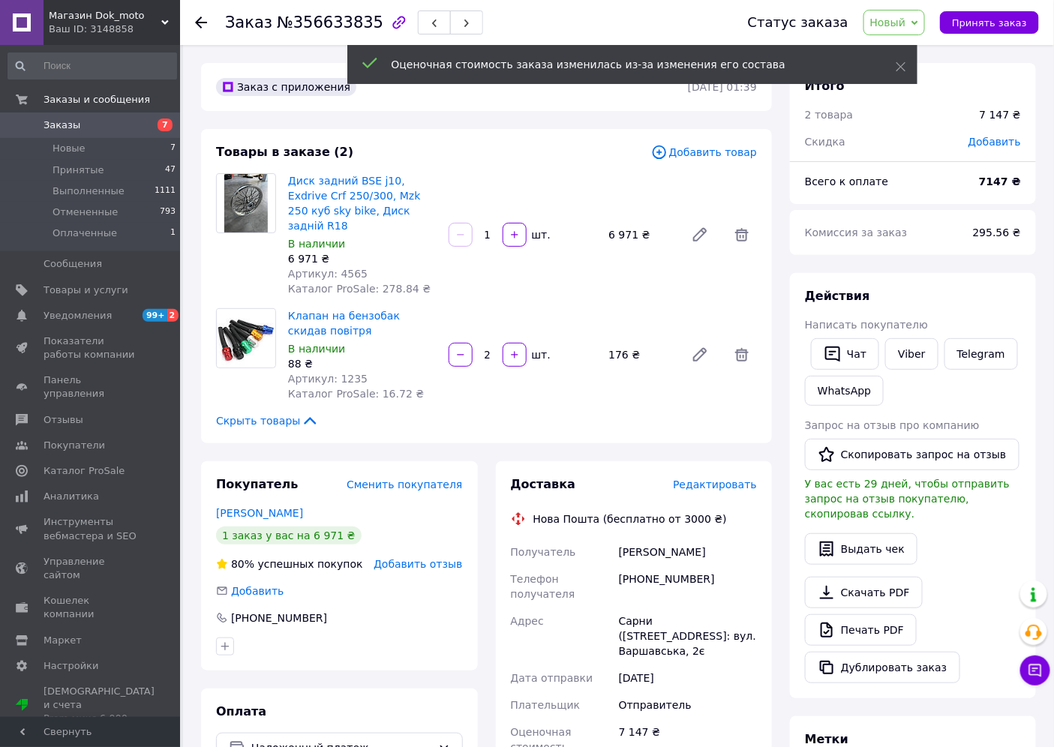
click at [192, 31] on div "Заказ №356633835 Статус заказа Новый Принят Выполнен Отменен Оплаченный Принять…" at bounding box center [617, 22] width 874 height 45
click at [205, 23] on use at bounding box center [201, 23] width 12 height 12
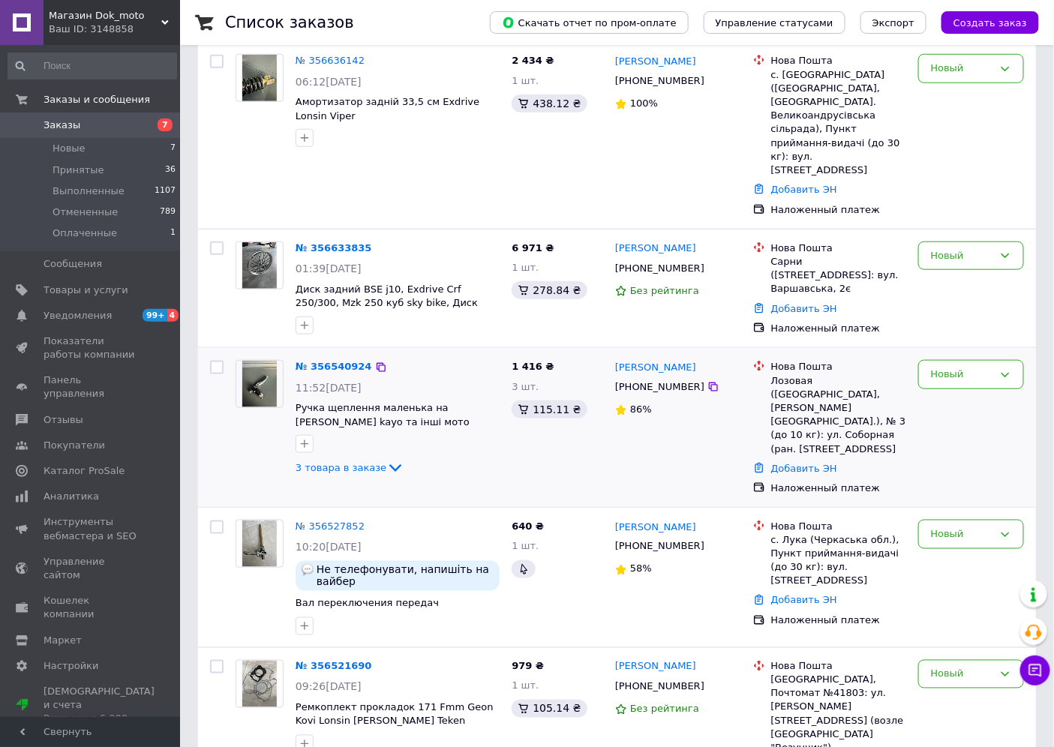
scroll to position [333, 0]
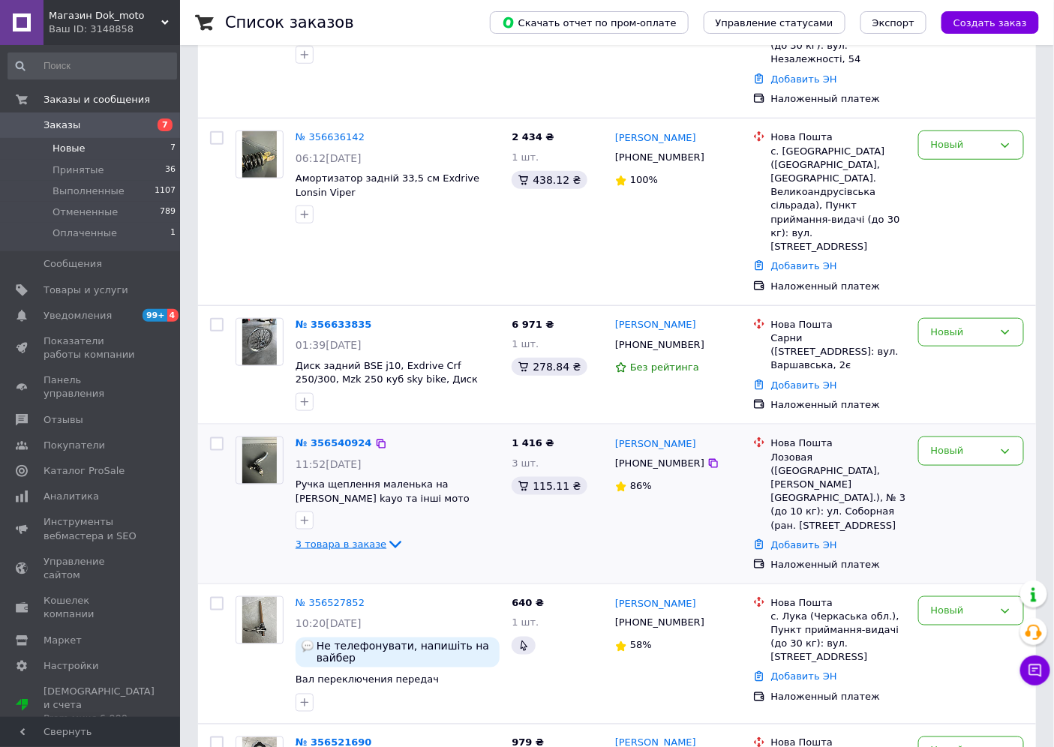
click at [386, 536] on icon at bounding box center [395, 545] width 18 height 18
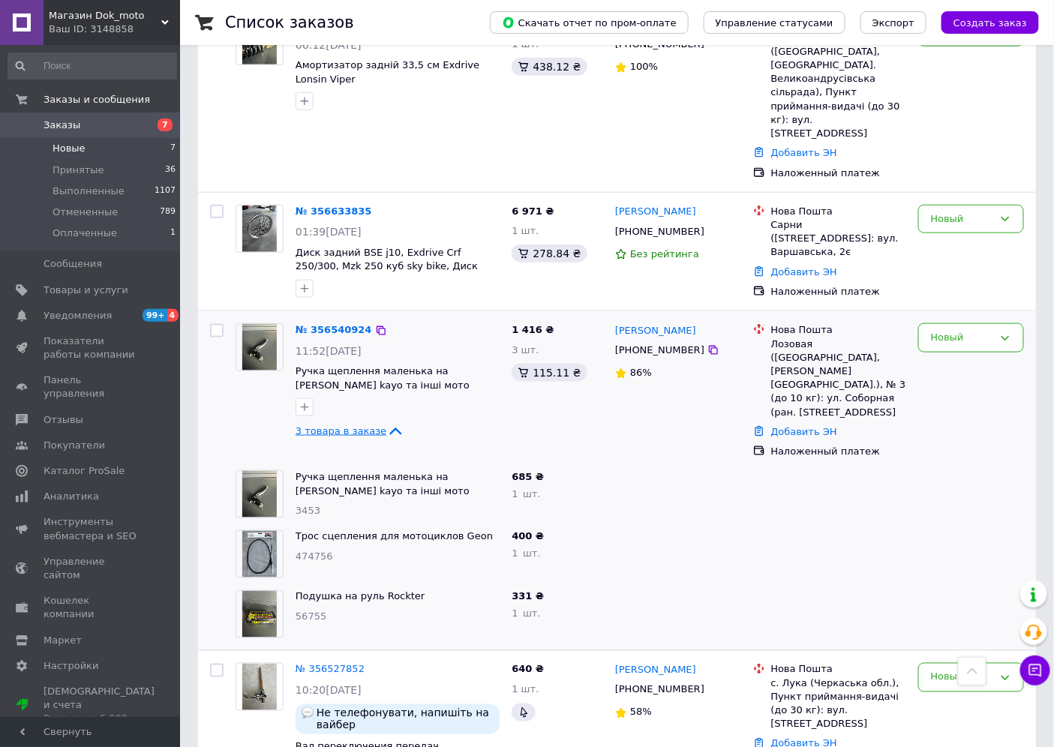
scroll to position [416, 0]
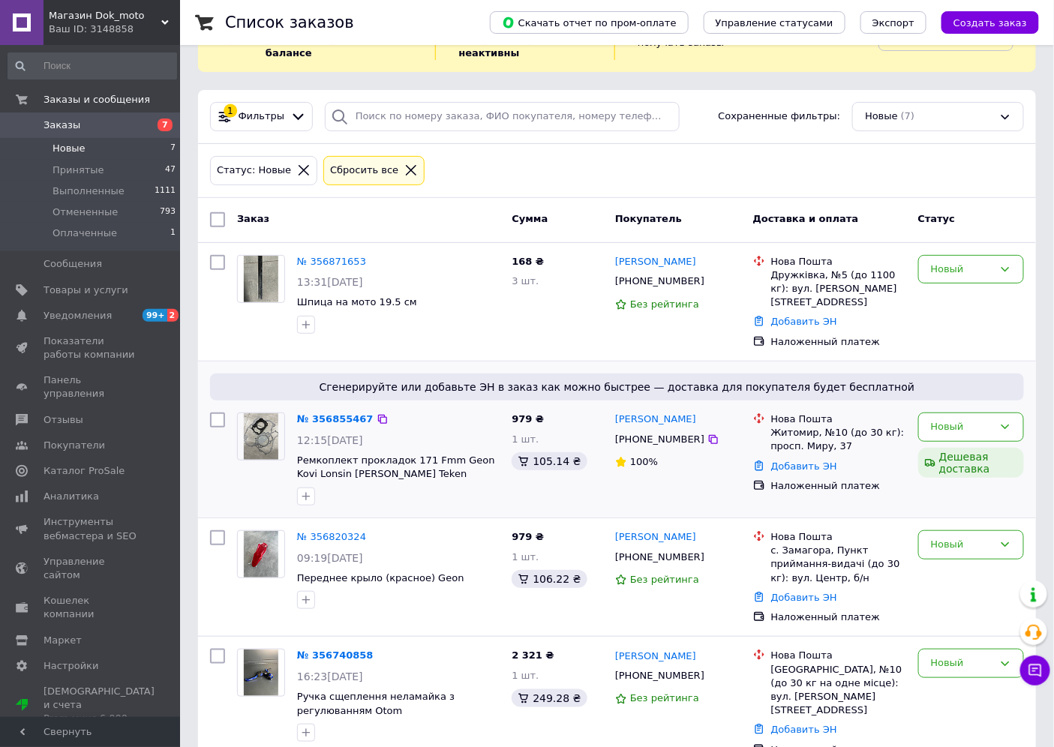
scroll to position [36, 0]
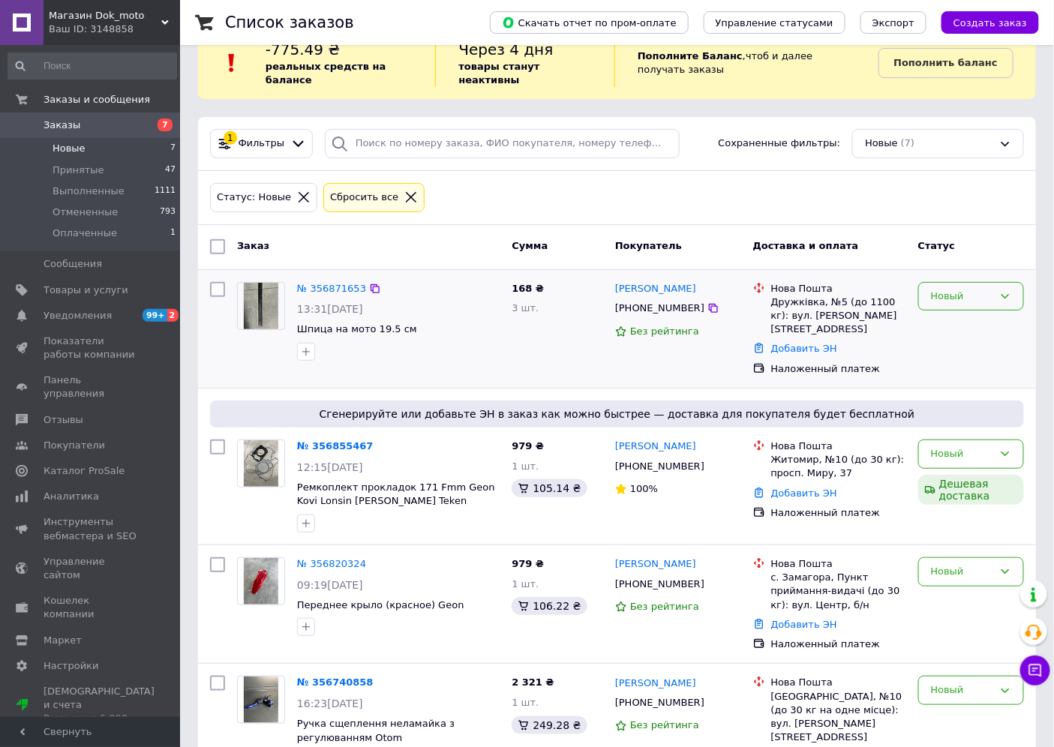
click at [979, 289] on div "Новый" at bounding box center [962, 297] width 62 height 16
click at [968, 341] on li "Выполнен" at bounding box center [971, 355] width 104 height 28
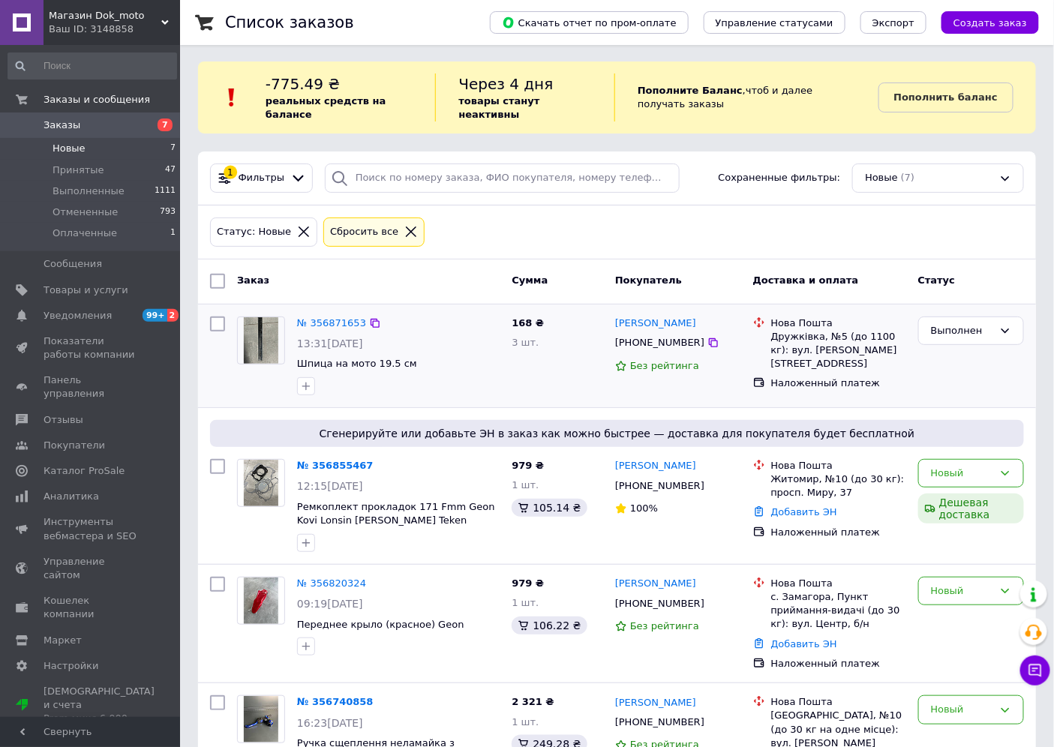
scroll to position [0, 0]
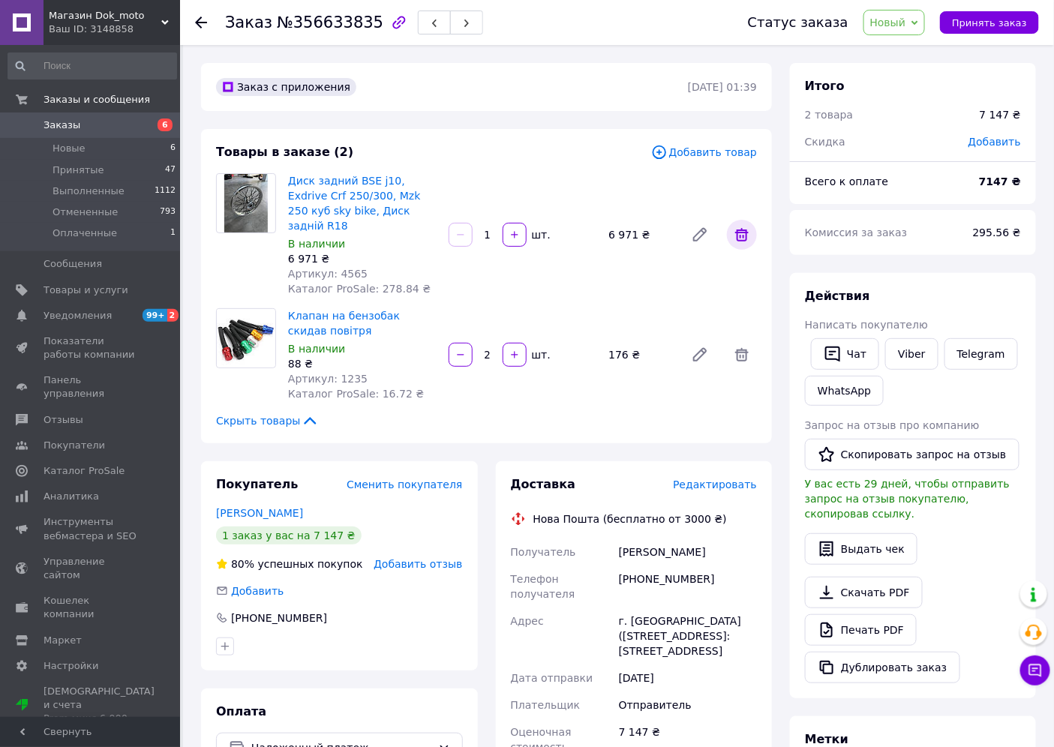
click at [738, 228] on icon at bounding box center [742, 235] width 14 height 14
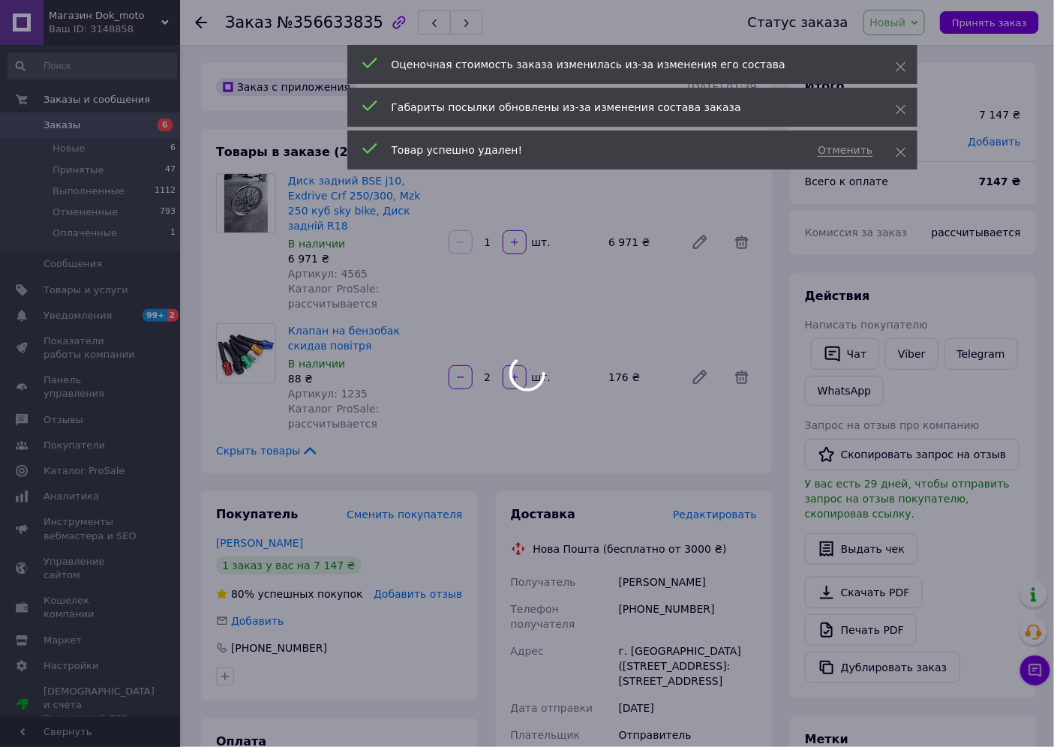
type input "2"
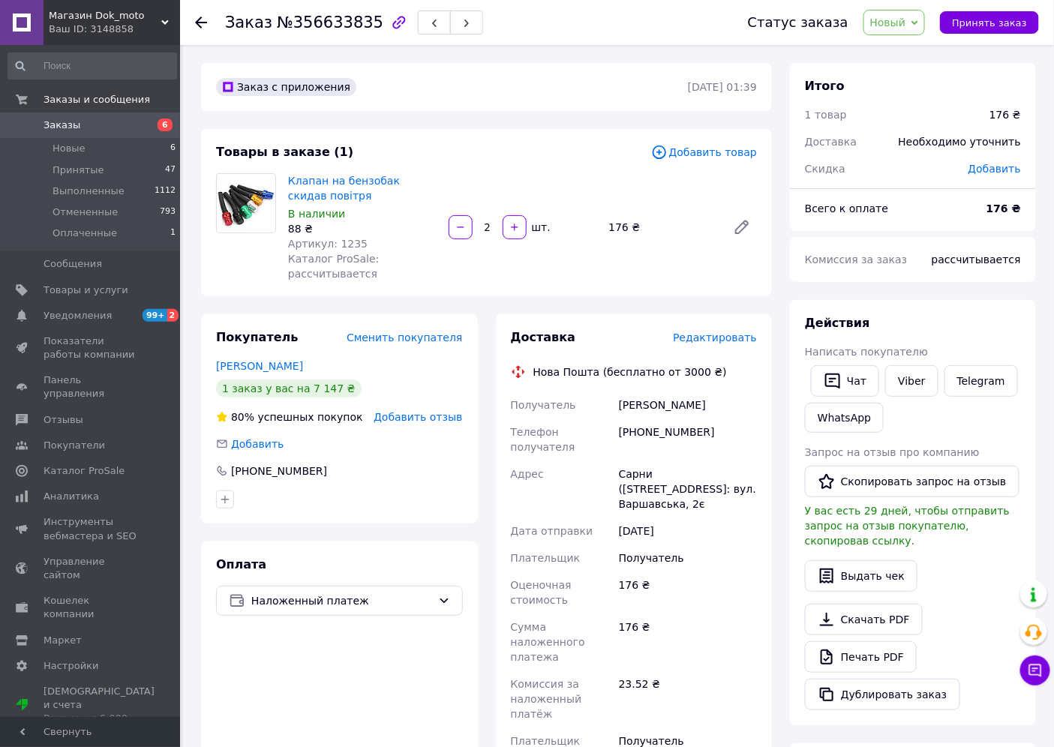
click at [906, 17] on span "Новый" at bounding box center [888, 23] width 36 height 12
click at [199, 24] on icon at bounding box center [201, 23] width 12 height 12
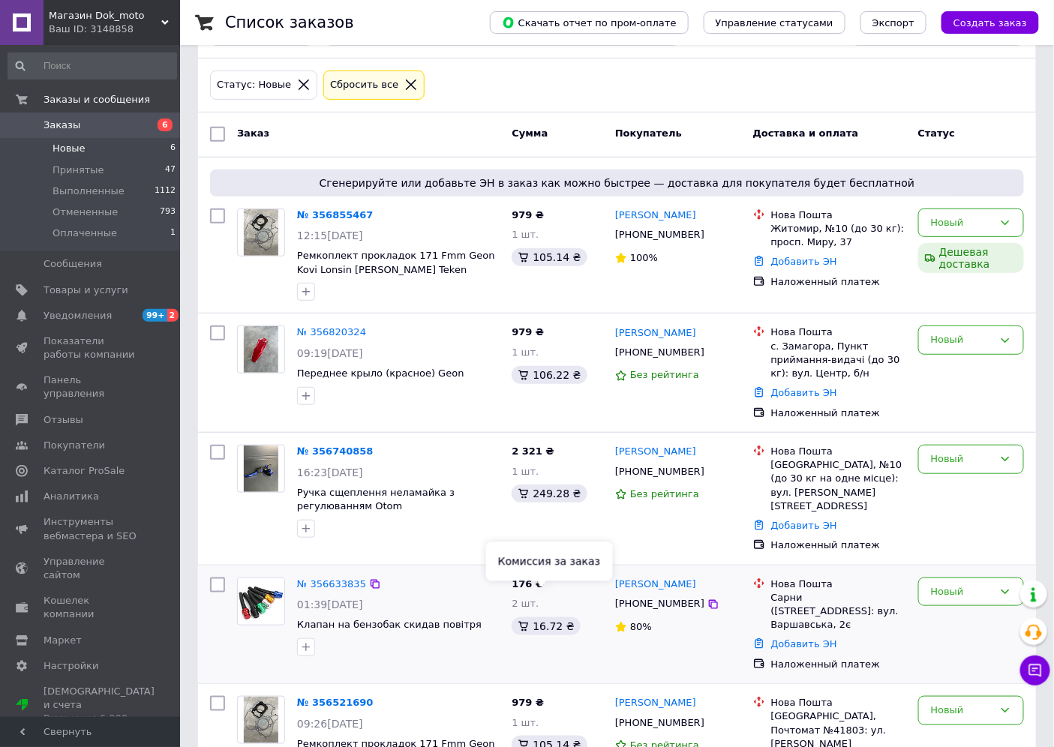
scroll to position [145, 0]
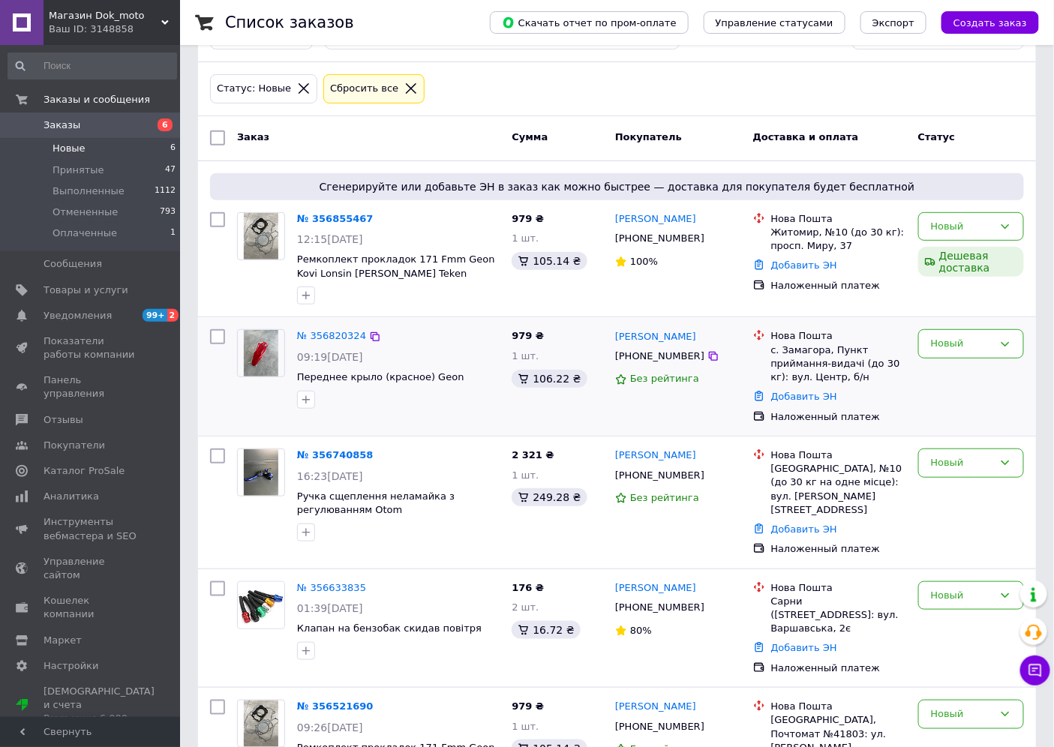
click at [293, 335] on div "№ 356820324 09:19[DATE] Переднее крыло (красное) Geon" at bounding box center [398, 368] width 215 height 91
click at [278, 346] on img at bounding box center [261, 353] width 35 height 47
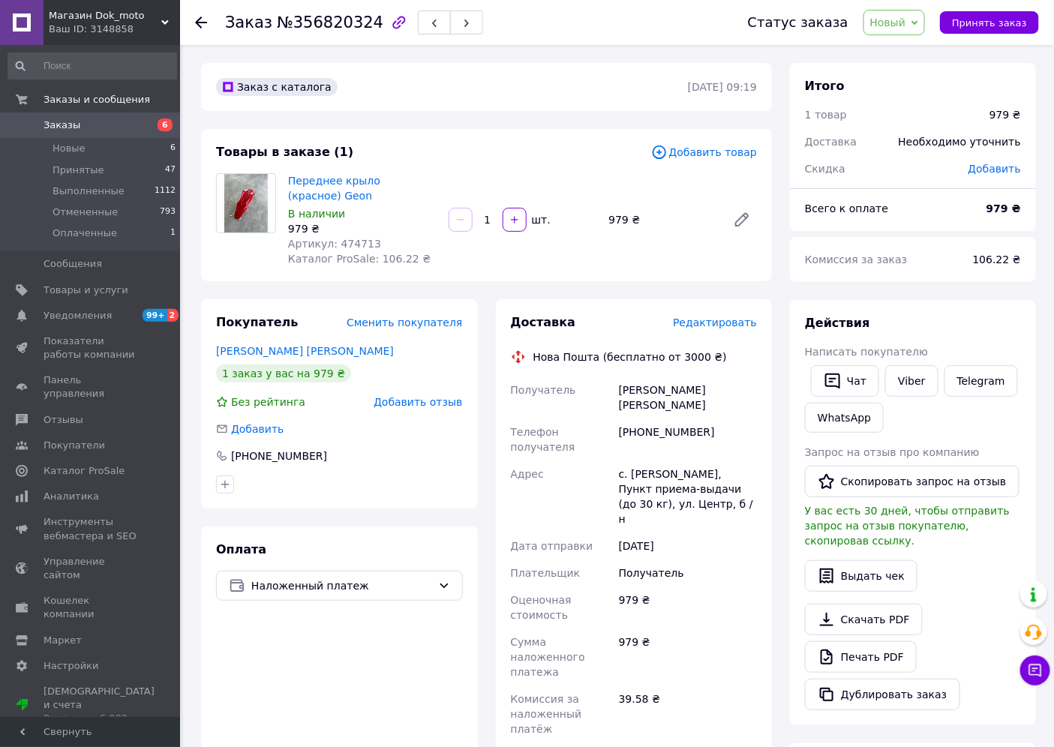
click at [651, 148] on div "Товары в заказе (1)" at bounding box center [433, 152] width 435 height 17
click at [665, 150] on icon at bounding box center [659, 153] width 14 height 14
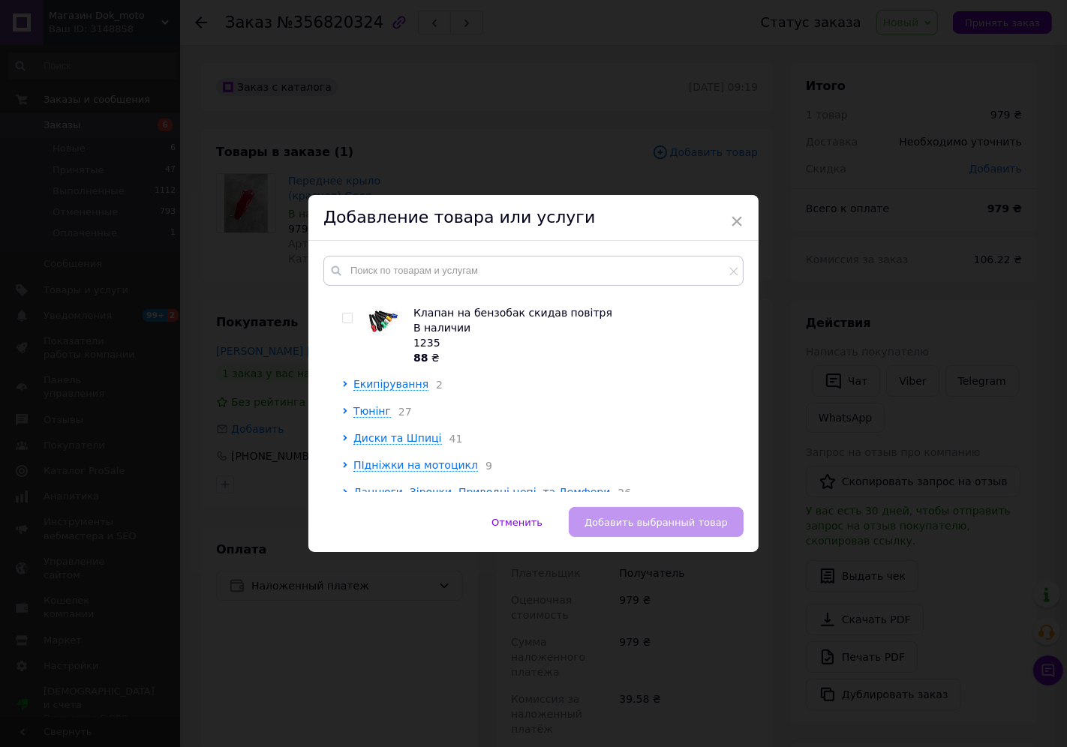
scroll to position [1083, 0]
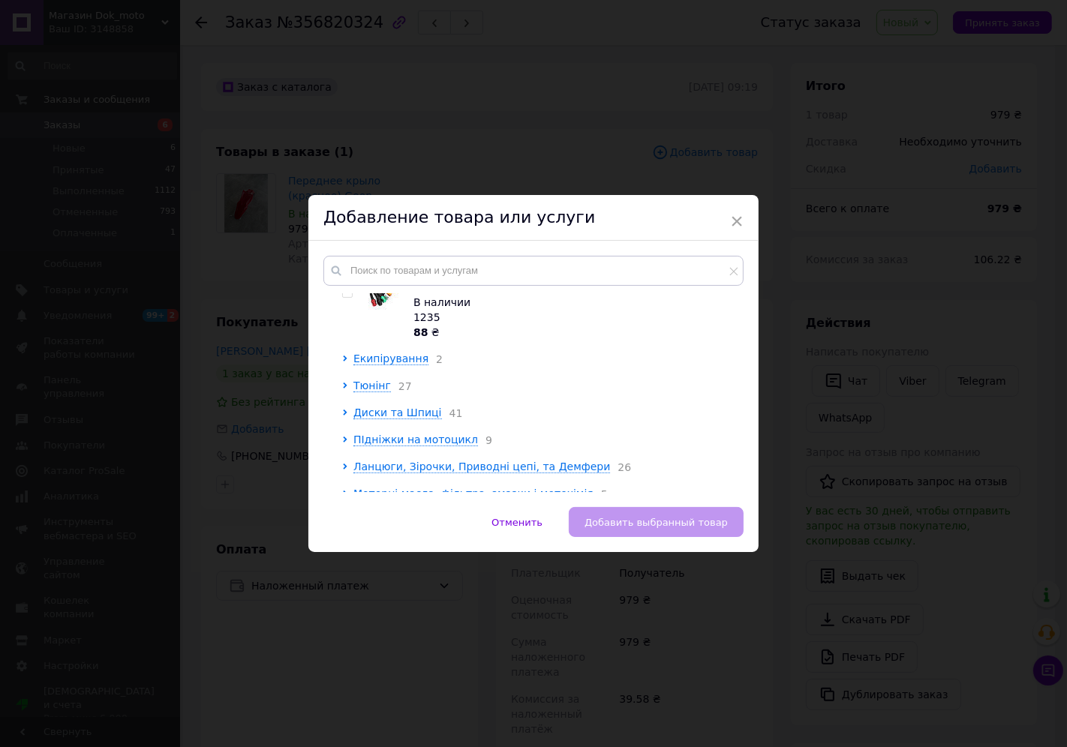
click at [345, 290] on div "Корневая группа 15 Шпица на мото 19.5 см В наличии 0142 56 ₴ Комплект підшипник…" at bounding box center [533, 374] width 420 height 236
click at [347, 304] on div at bounding box center [349, 310] width 15 height 60
click at [345, 295] on input "checkbox" at bounding box center [347, 293] width 10 height 10
checkbox input "true"
click at [638, 513] on button "Добавить выбранный товар" at bounding box center [656, 522] width 175 height 30
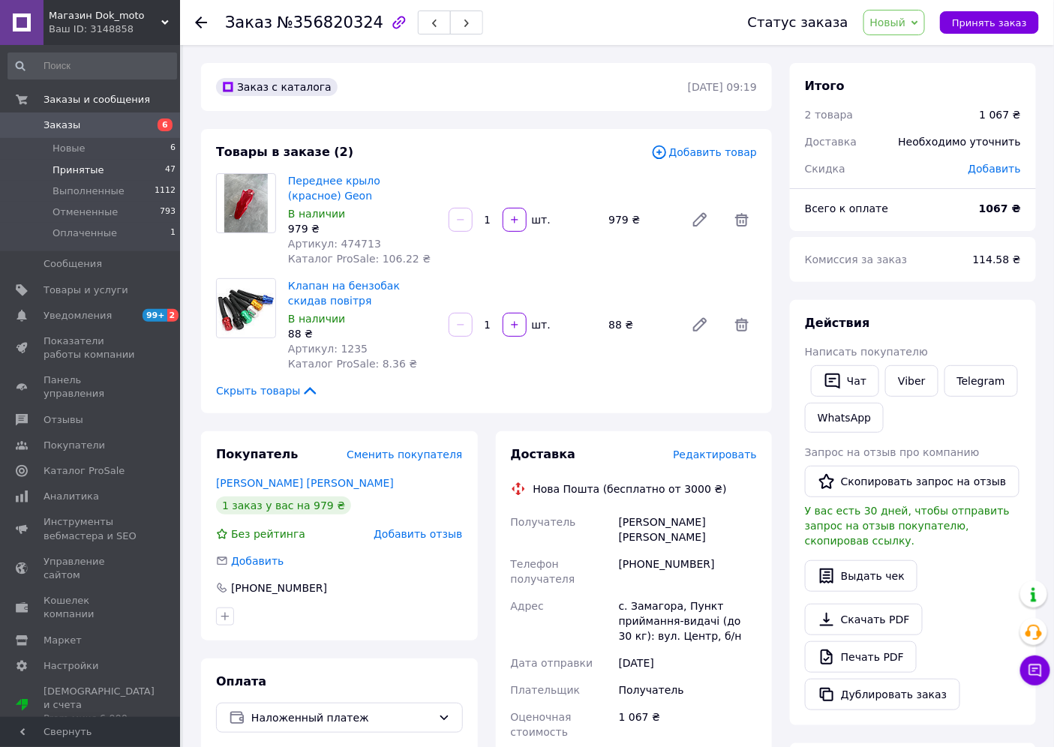
click at [110, 161] on li "Принятые 47" at bounding box center [92, 170] width 185 height 21
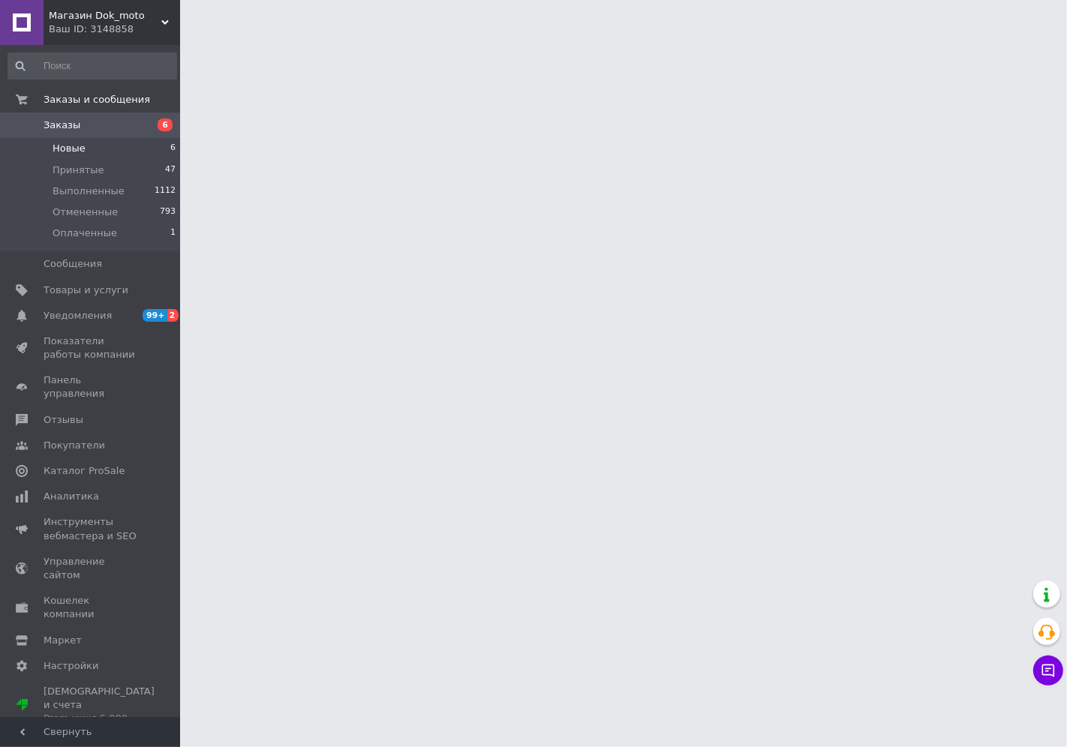
click at [131, 152] on li "Новые 6" at bounding box center [92, 148] width 185 height 21
